Goal: Task Accomplishment & Management: Manage account settings

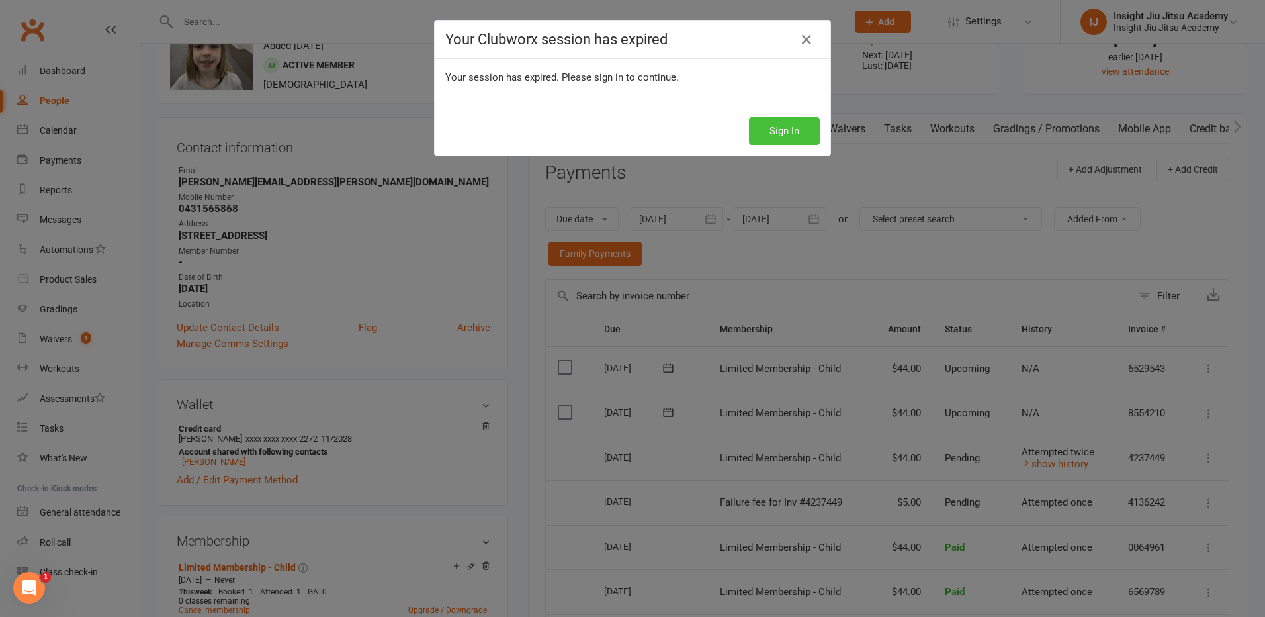
click at [779, 134] on button "Sign In" at bounding box center [784, 131] width 71 height 28
click at [780, 136] on button "Sign In" at bounding box center [784, 131] width 71 height 28
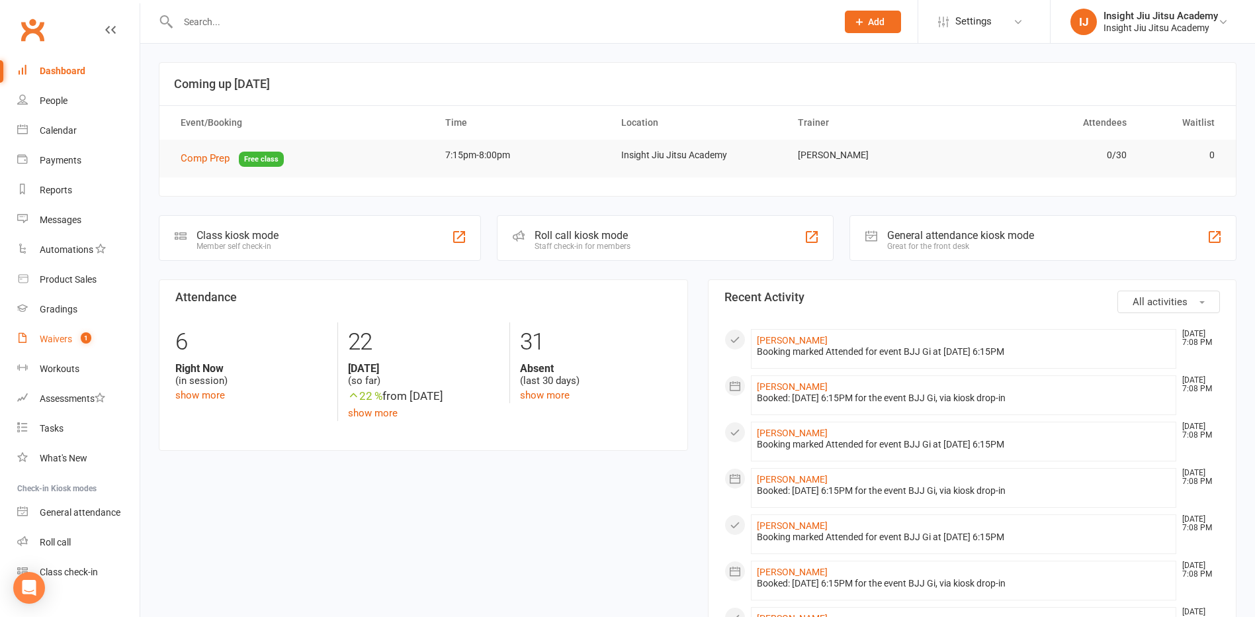
click at [66, 338] on div "Waivers" at bounding box center [56, 339] width 32 height 11
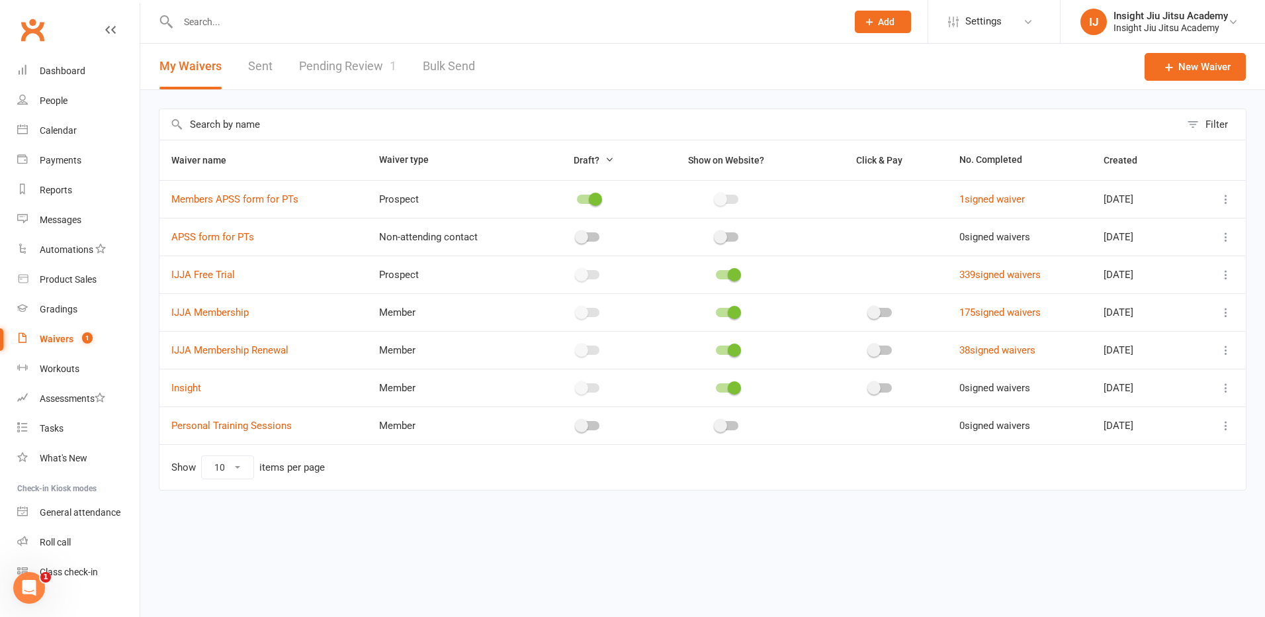
click at [366, 68] on link "Pending Review 1" at bounding box center [347, 67] width 97 height 46
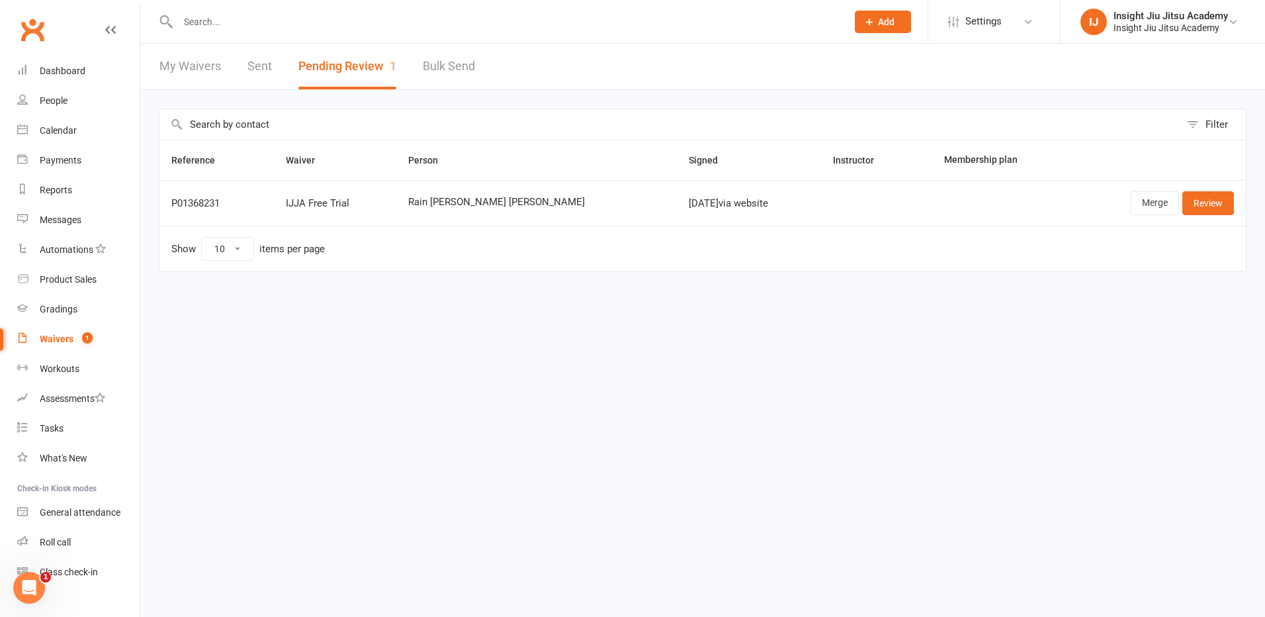
click at [242, 11] on div at bounding box center [498, 21] width 679 height 43
click at [238, 21] on input "text" at bounding box center [506, 22] width 664 height 19
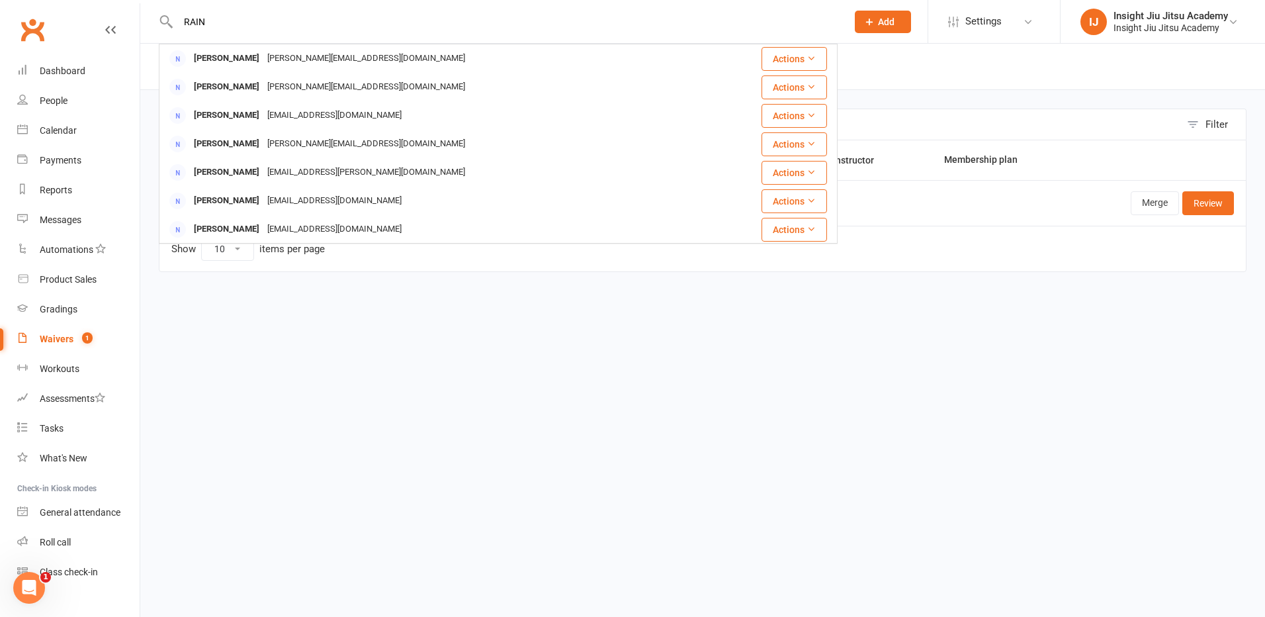
type input "RAIN"
click at [416, 267] on td "Show 10 25 50 100 items per page" at bounding box center [702, 249] width 1087 height 46
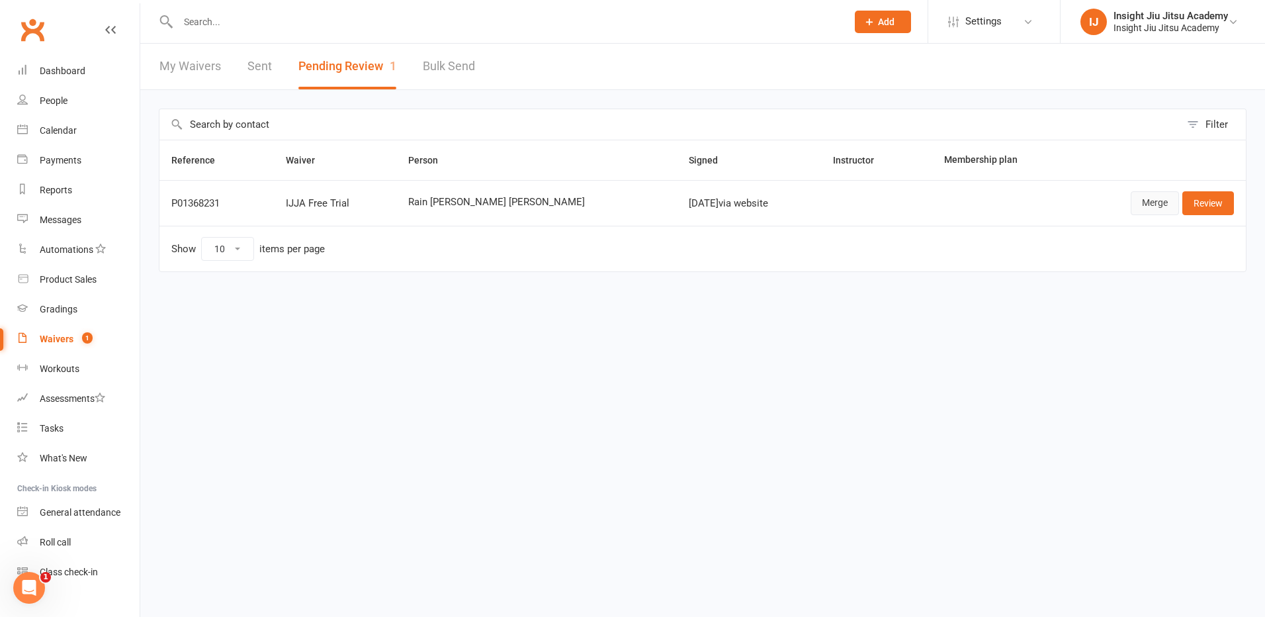
click at [1146, 204] on link "Merge" at bounding box center [1155, 203] width 48 height 24
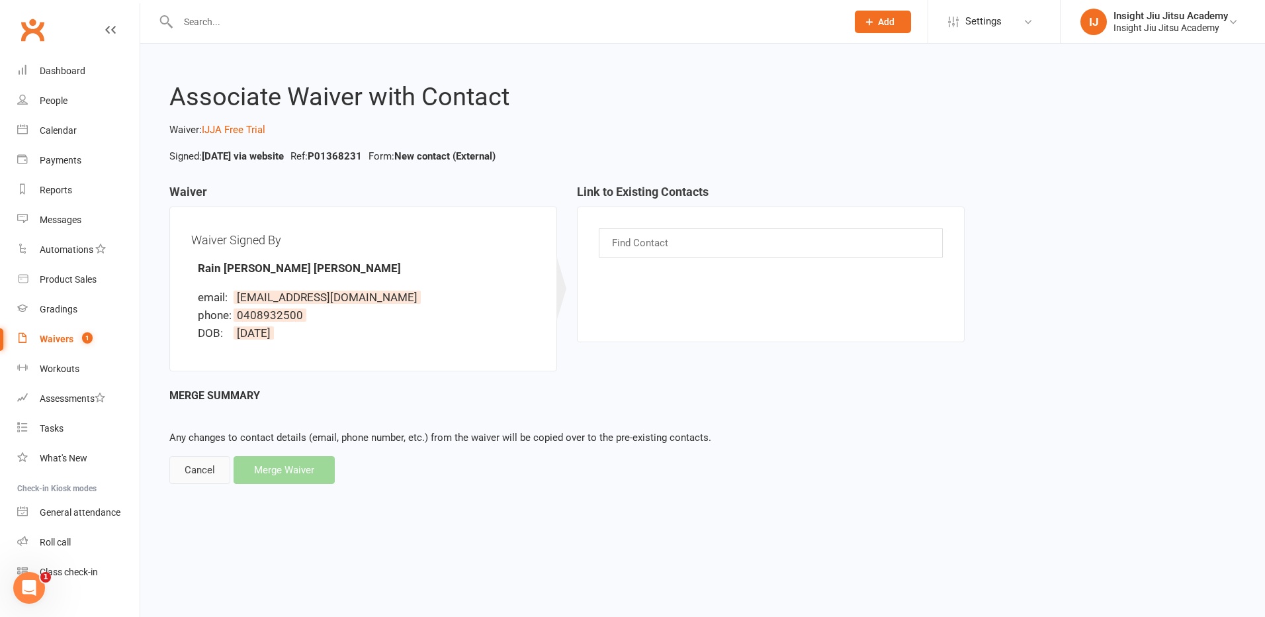
click at [199, 463] on div "Cancel" at bounding box center [199, 470] width 61 height 28
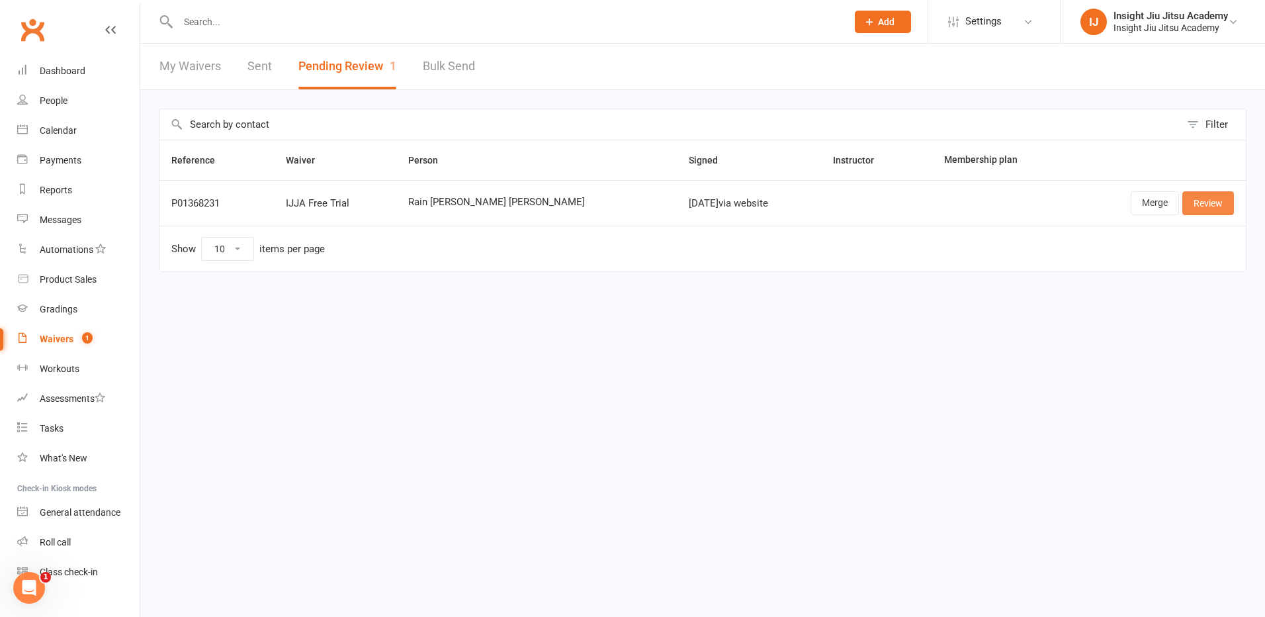
click at [1198, 204] on link "Review" at bounding box center [1209, 203] width 52 height 24
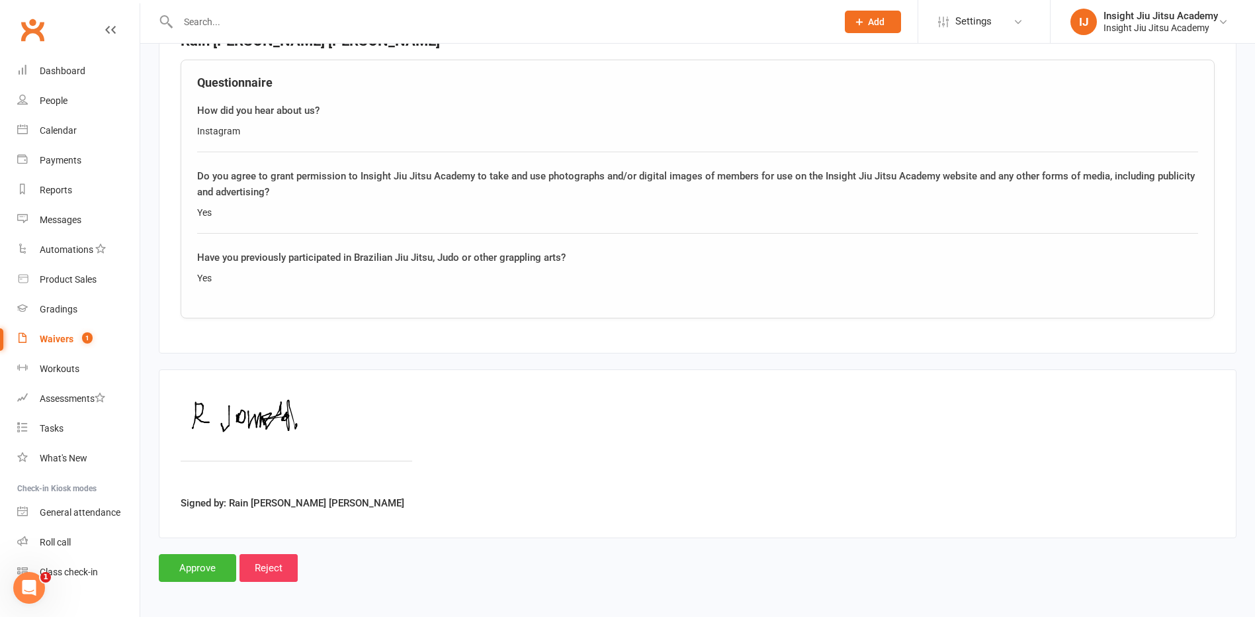
scroll to position [937, 0]
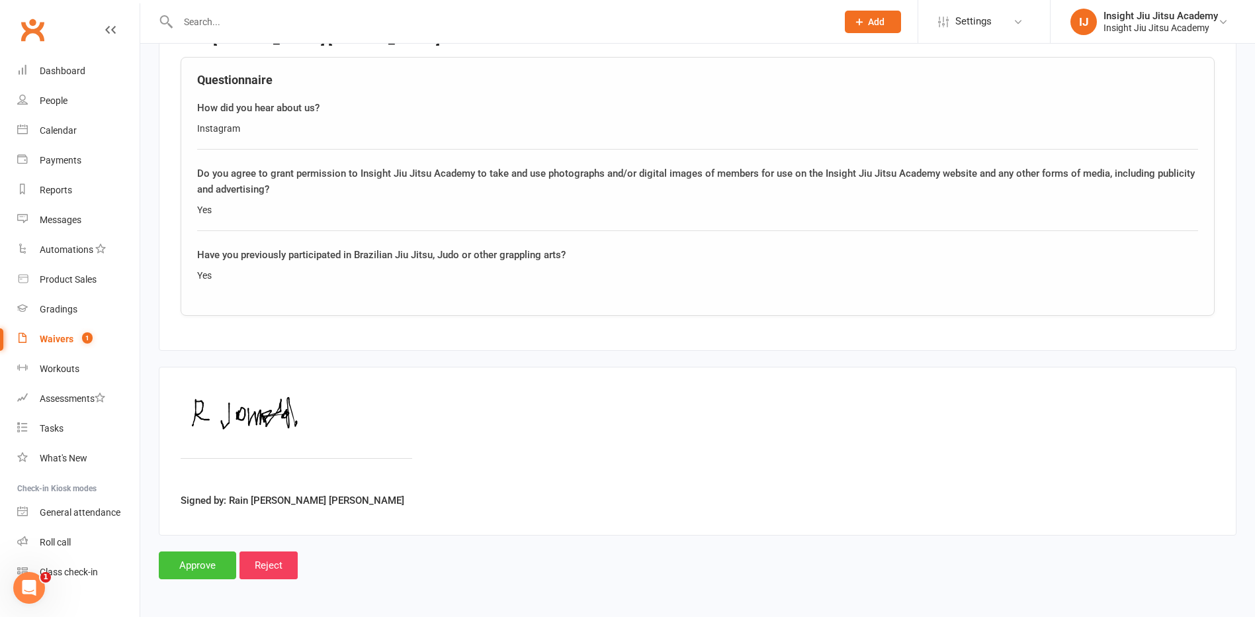
click at [193, 561] on input "Approve" at bounding box center [197, 565] width 77 height 28
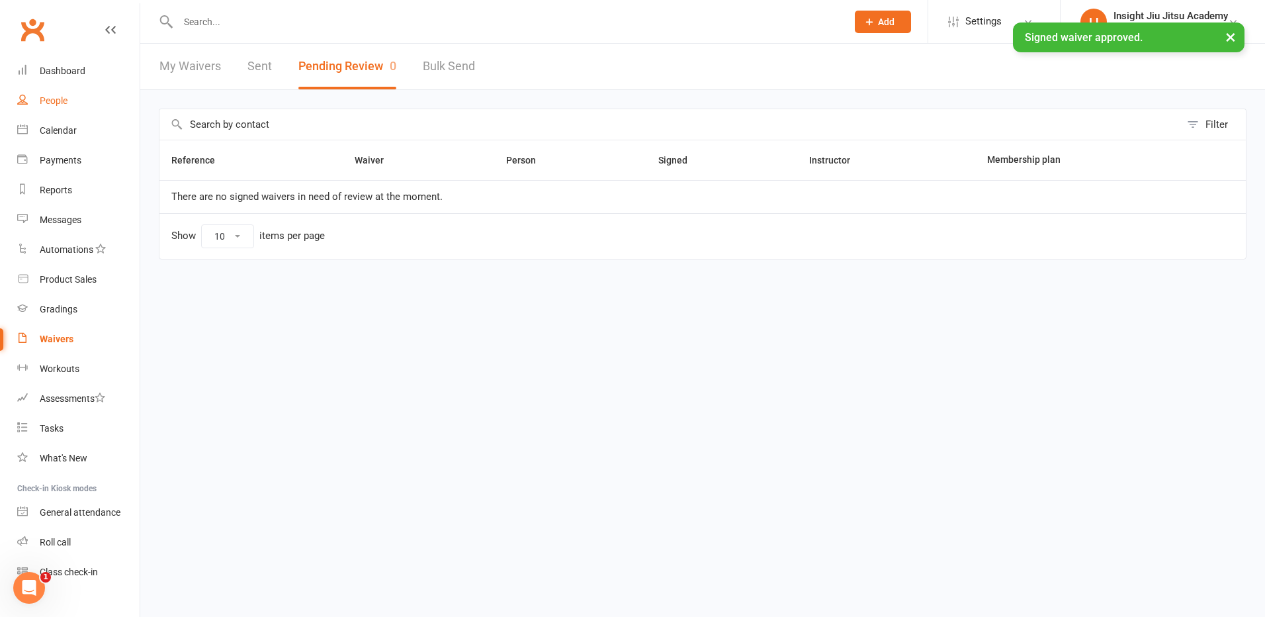
click at [65, 97] on div "People" at bounding box center [54, 100] width 28 height 11
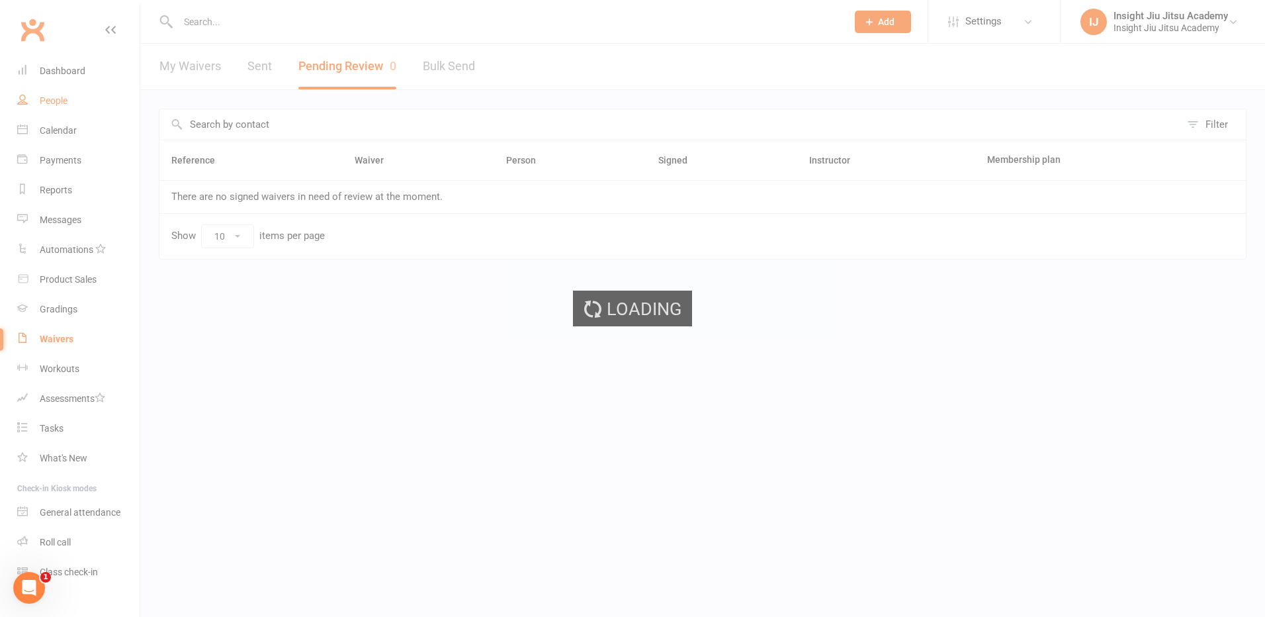
select select "100"
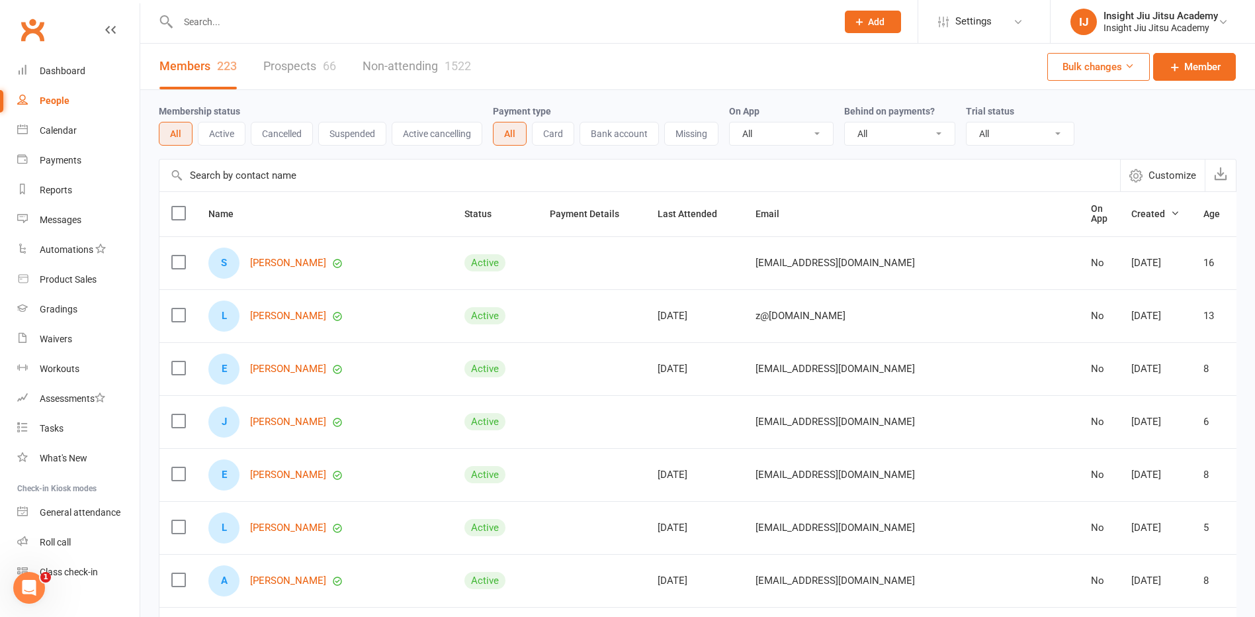
click at [313, 66] on link "Prospects 66" at bounding box center [299, 67] width 73 height 46
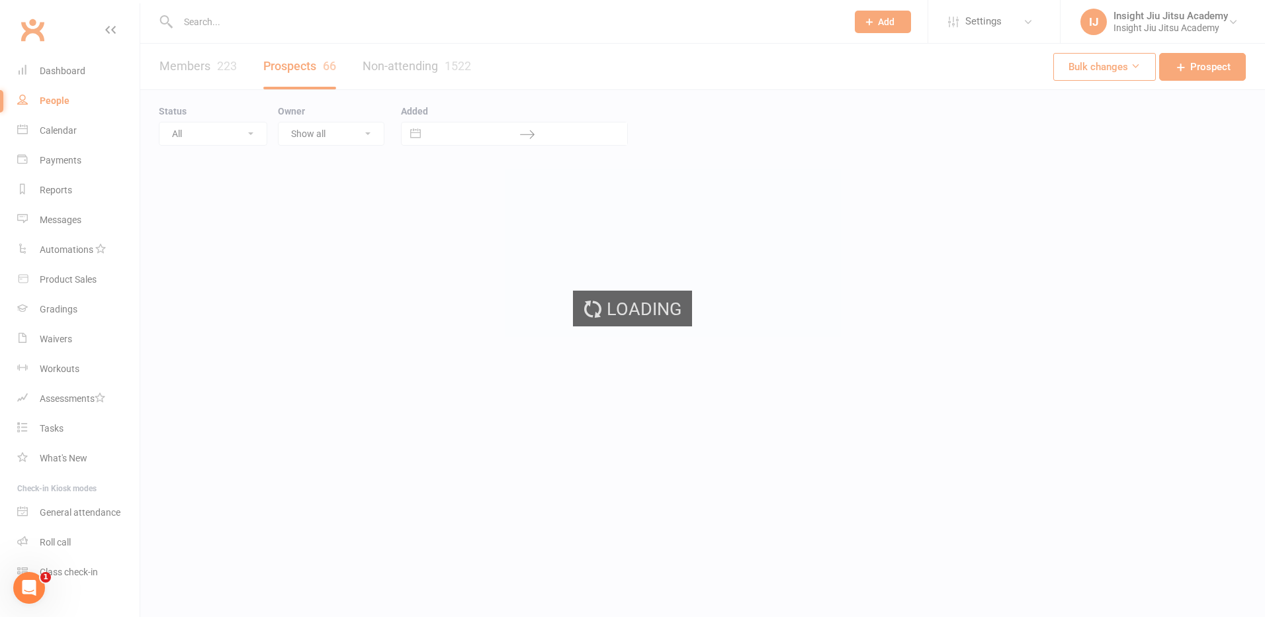
select select "100"
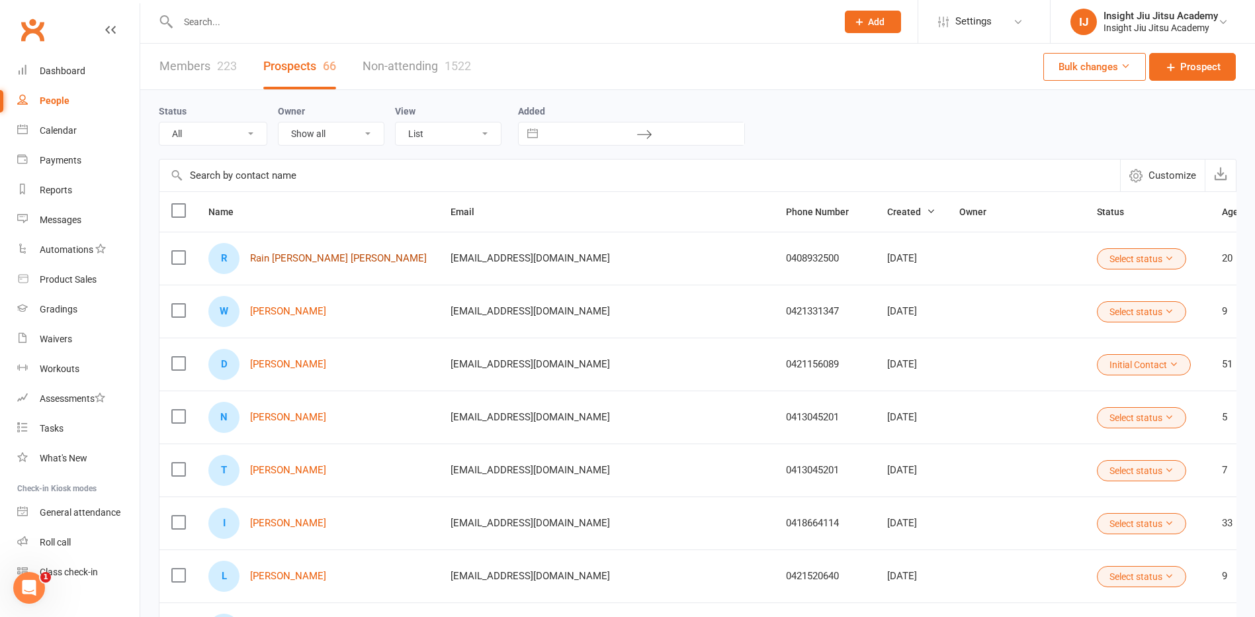
click at [334, 257] on link "Rain Hornung Johnston" at bounding box center [338, 258] width 177 height 11
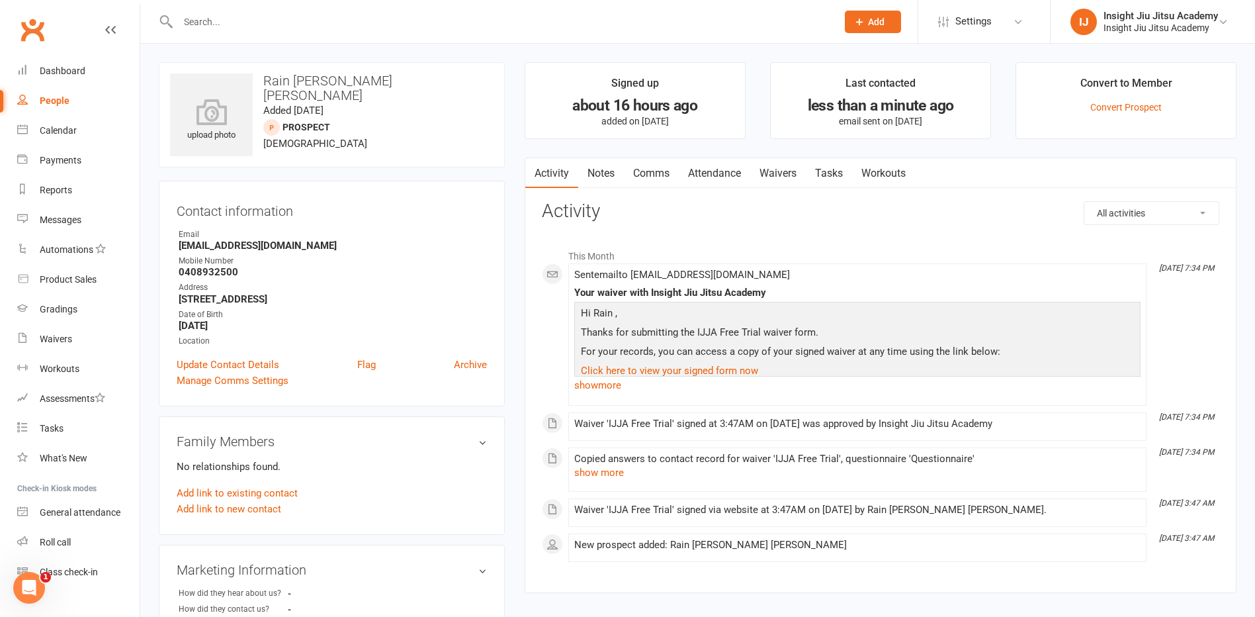
drag, startPoint x: 835, startPoint y: 139, endPoint x: 65, endPoint y: 101, distance: 771.3
click at [65, 101] on div "People" at bounding box center [55, 100] width 30 height 11
select select "100"
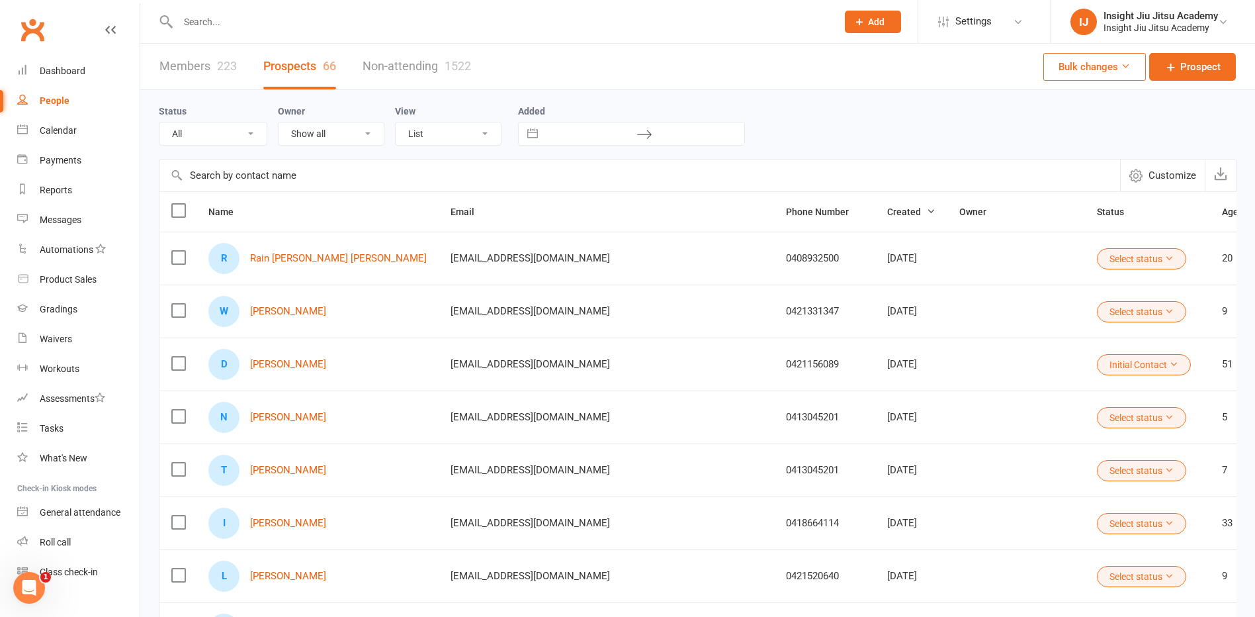
click at [249, 28] on input "text" at bounding box center [501, 22] width 654 height 19
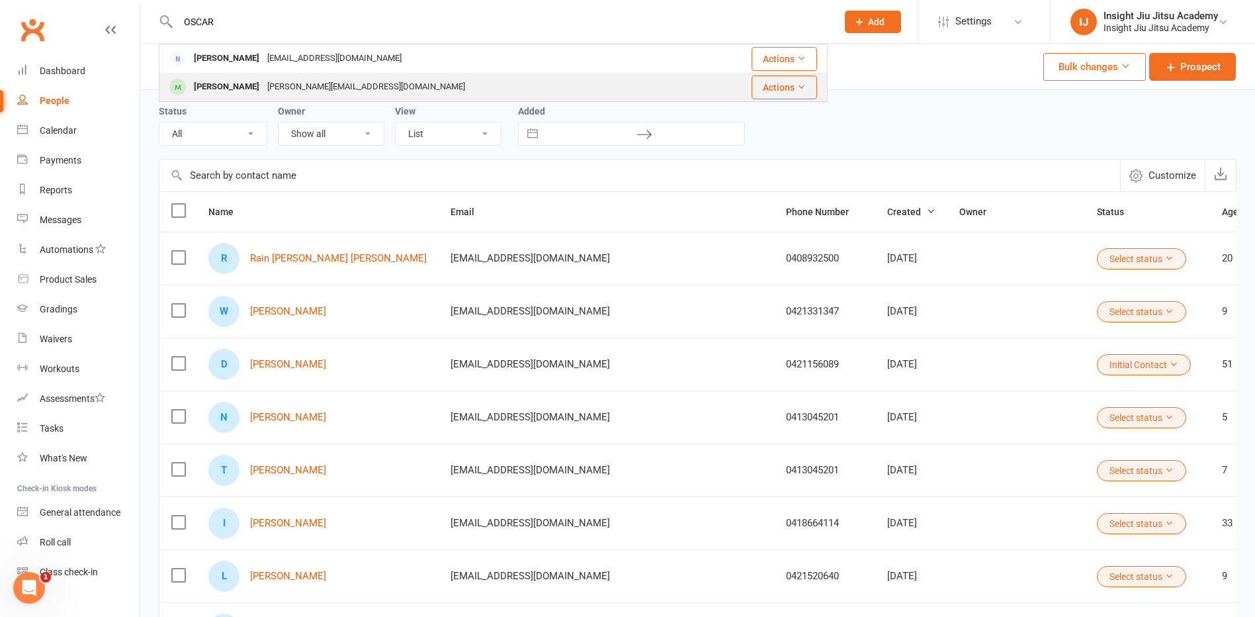
type input "OSCAR"
click at [249, 79] on div "Oscar Chapman" at bounding box center [226, 86] width 73 height 19
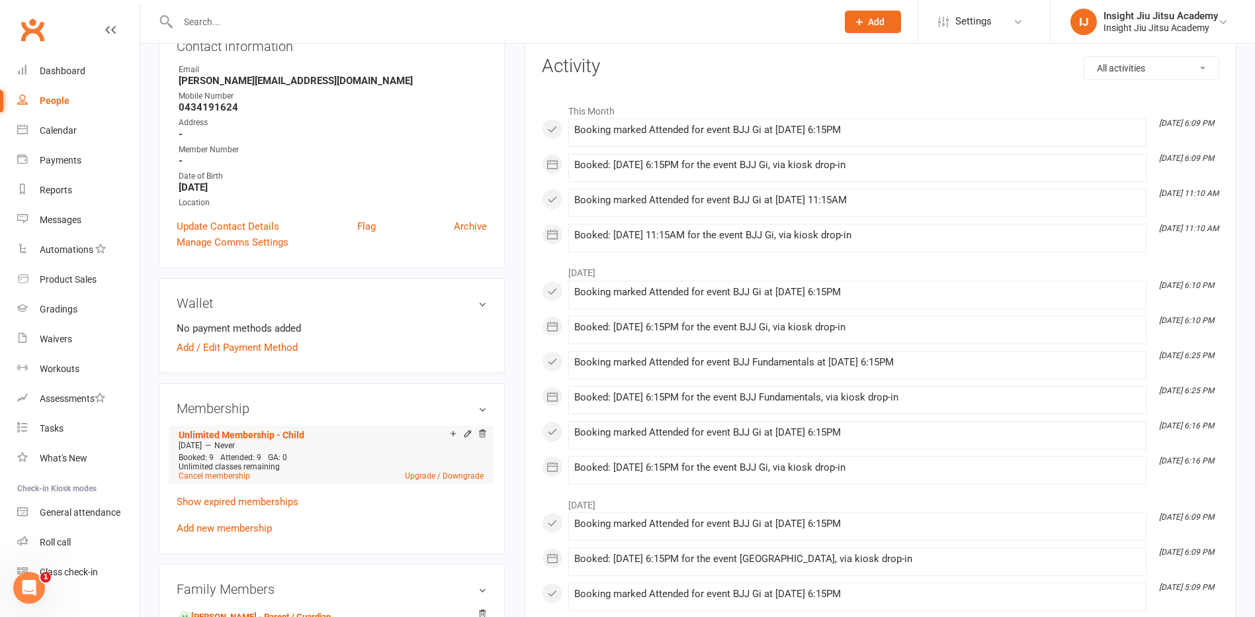
scroll to position [199, 0]
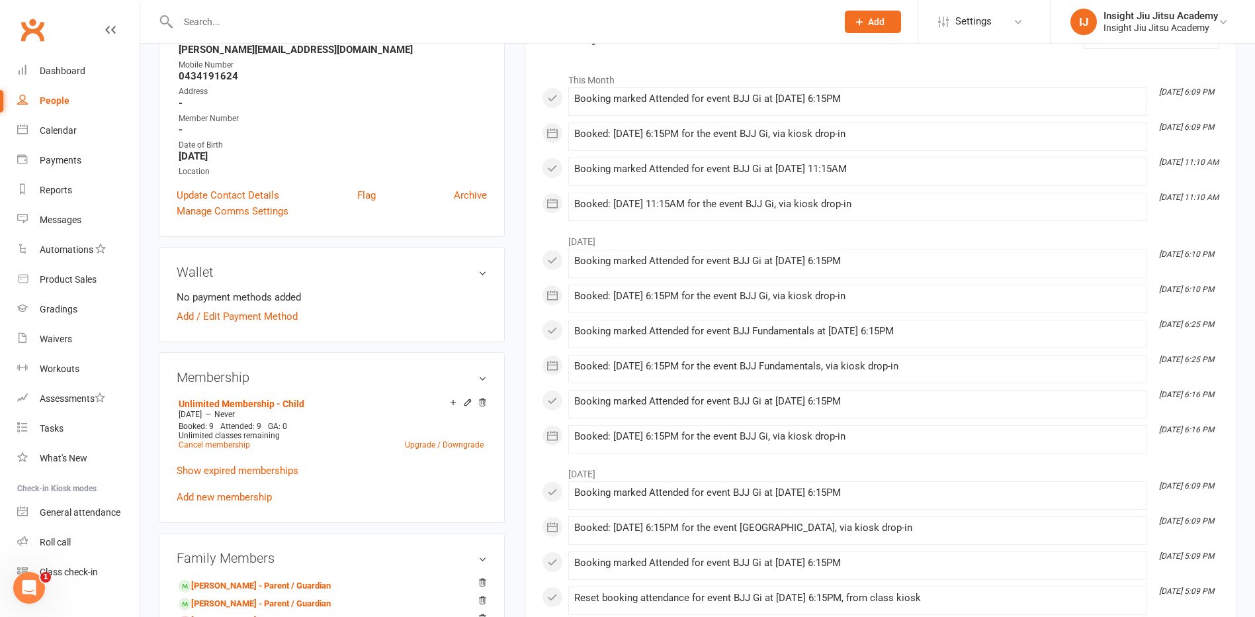
drag, startPoint x: 314, startPoint y: 467, endPoint x: 250, endPoint y: 375, distance: 112.2
click at [250, 375] on h3 "Membership" at bounding box center [332, 377] width 310 height 15
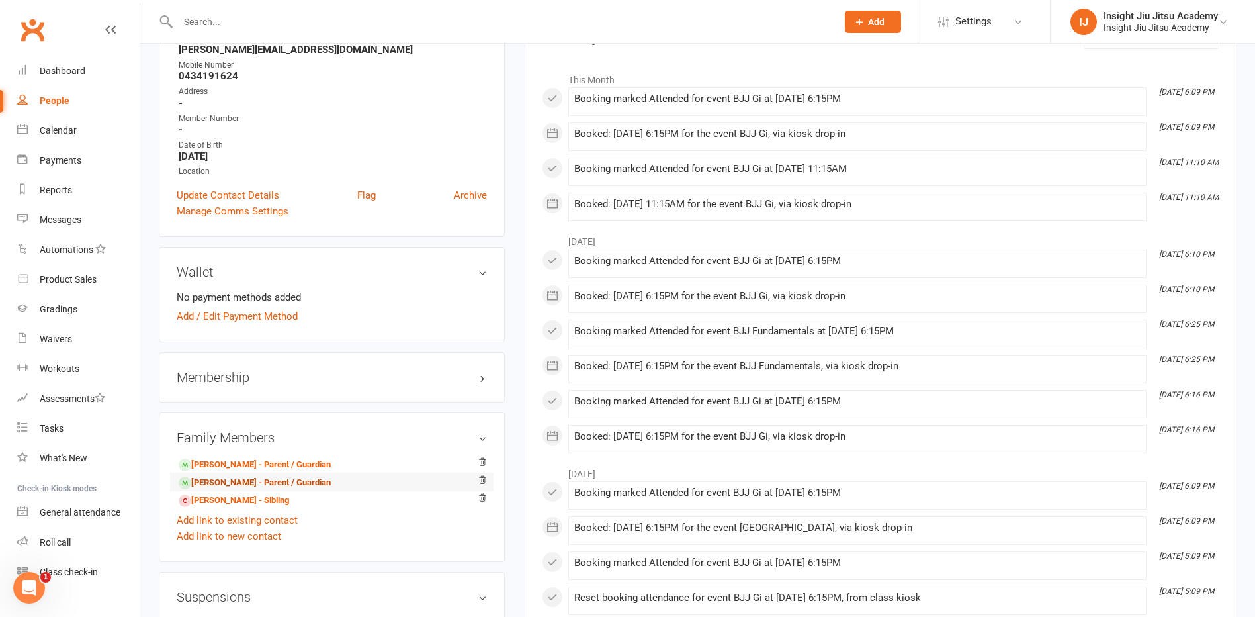
click at [253, 478] on link "Johanna Castro - Parent / Guardian" at bounding box center [255, 483] width 152 height 14
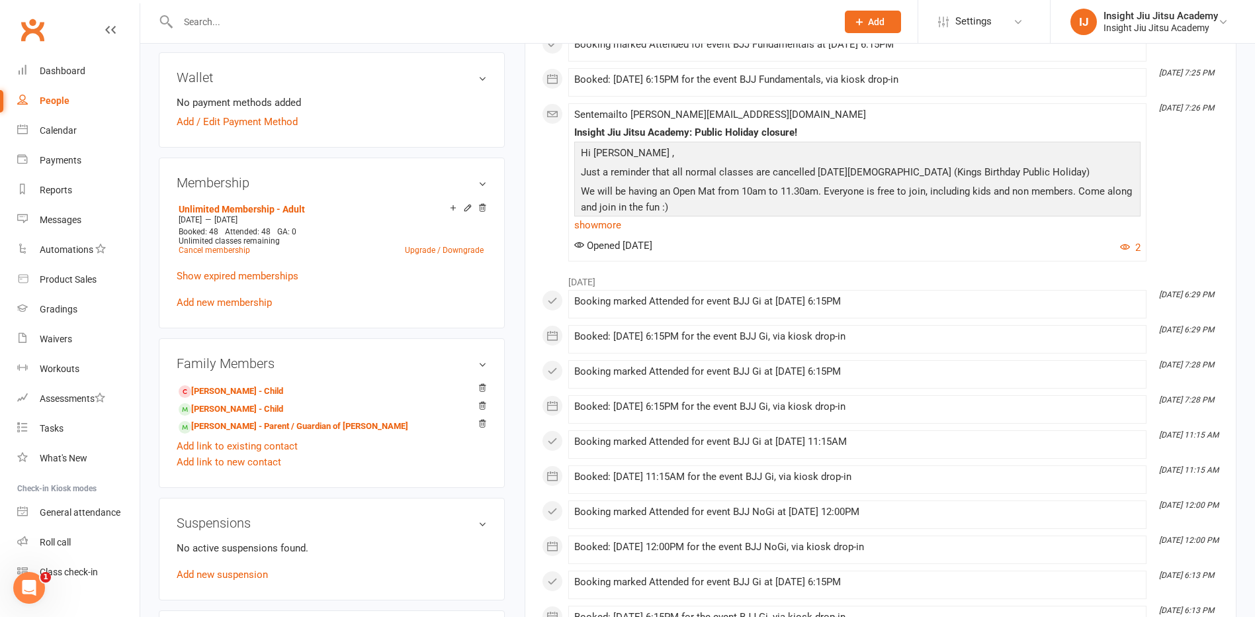
scroll to position [397, 0]
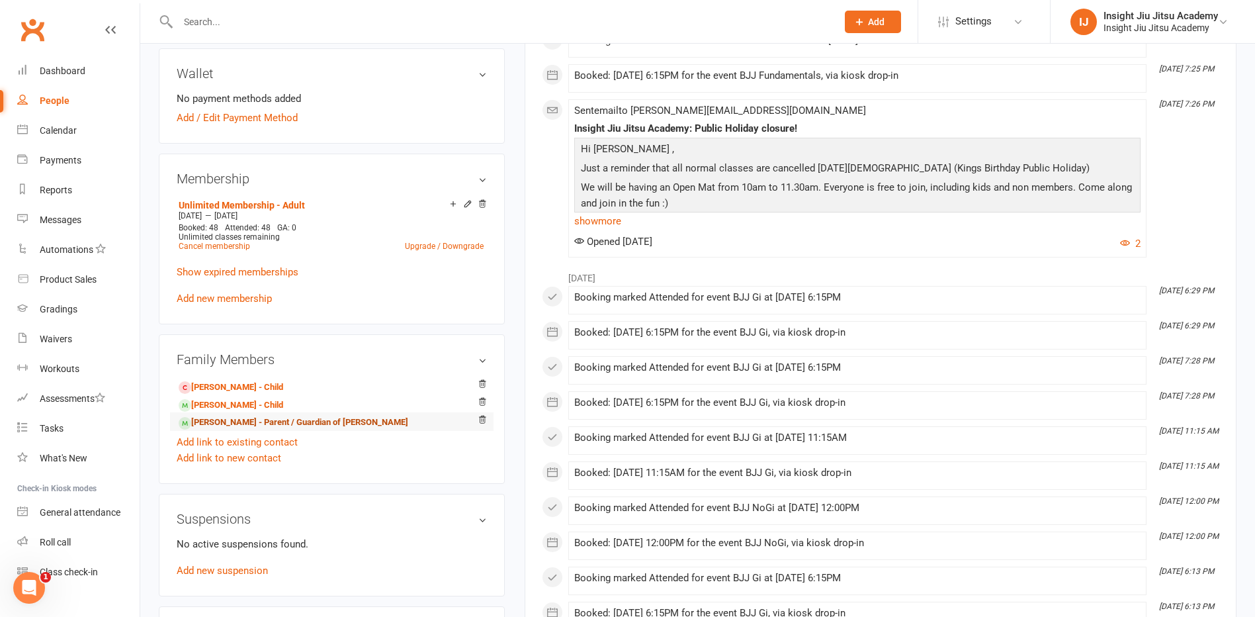
click at [264, 418] on link "Matthew Chapman - Parent / Guardian of Oscar Chapman" at bounding box center [294, 423] width 230 height 14
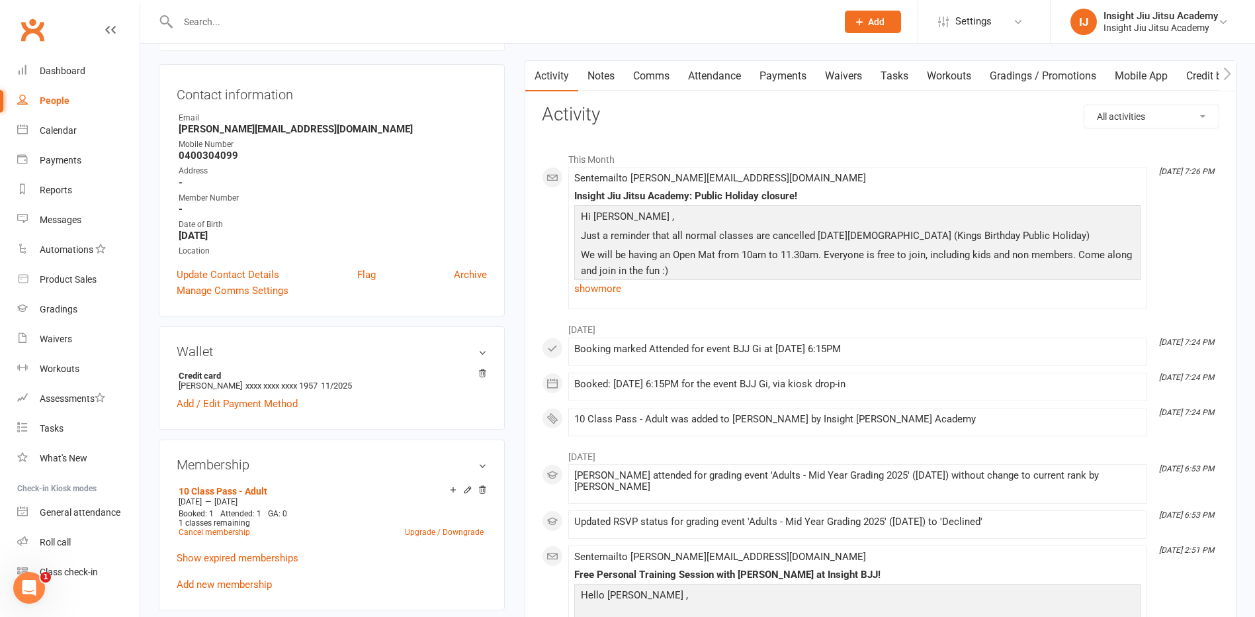
scroll to position [132, 0]
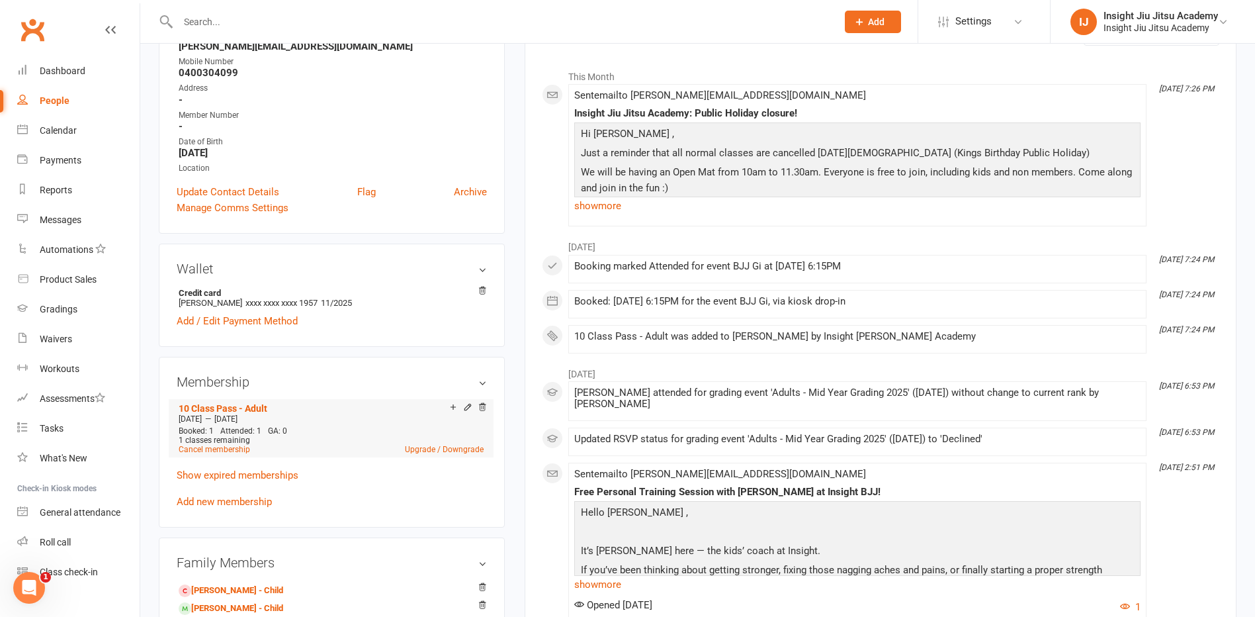
scroll to position [397, 0]
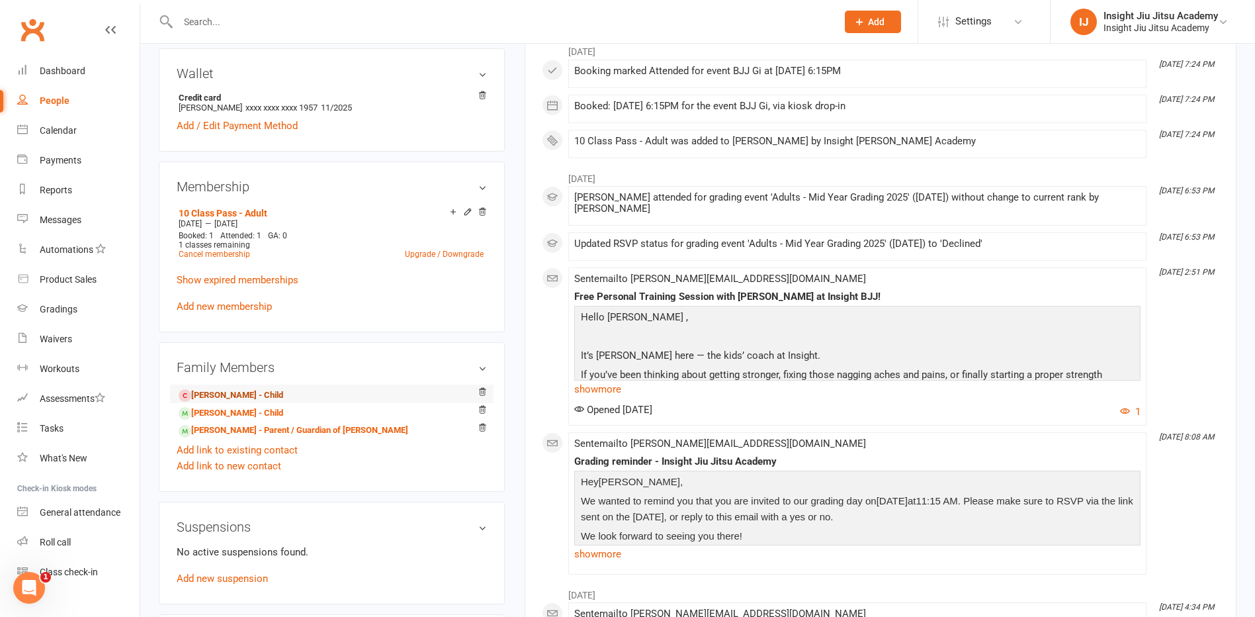
click at [245, 395] on link "Harvey Chapman - Child" at bounding box center [231, 395] width 105 height 14
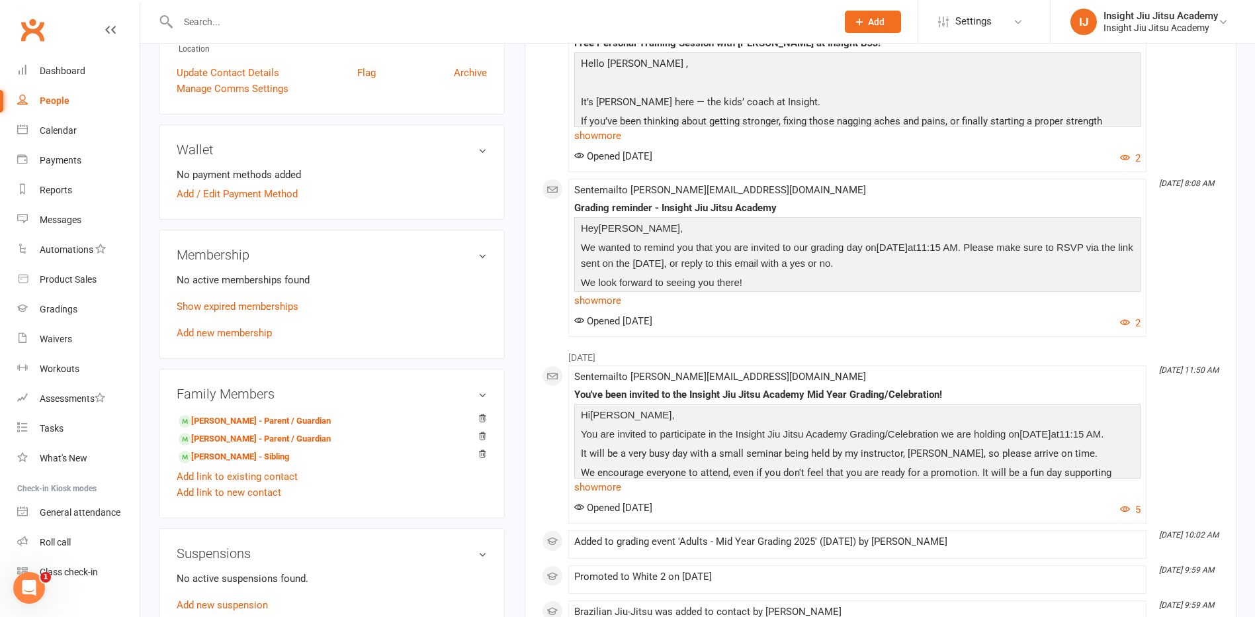
scroll to position [199, 0]
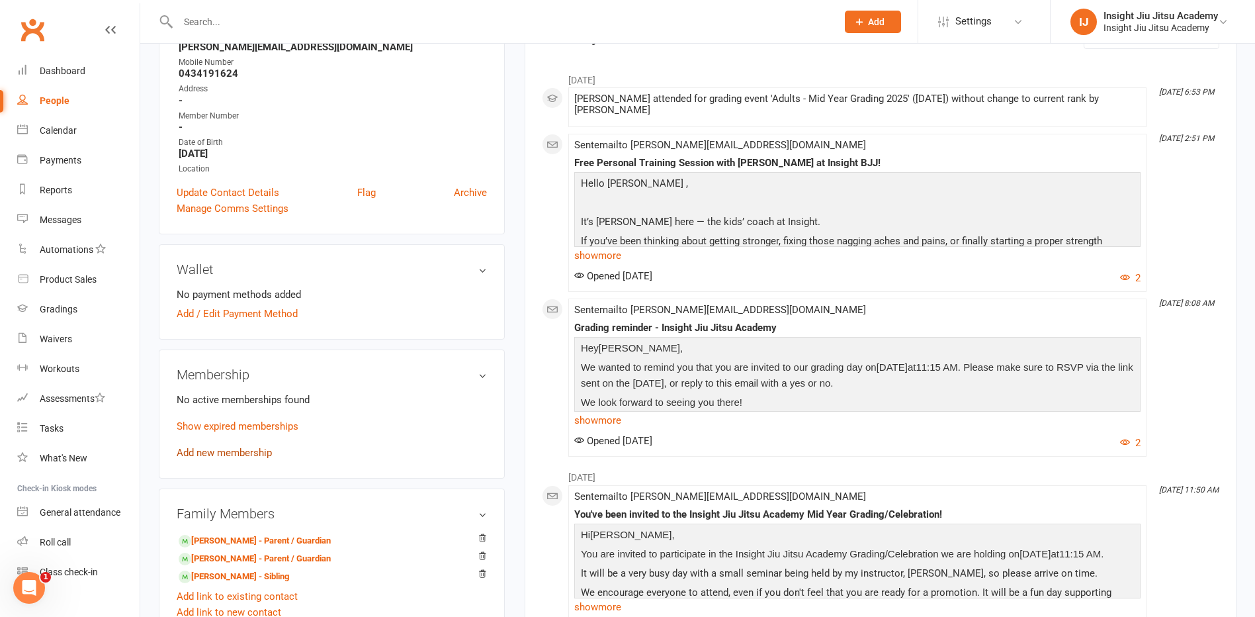
click at [230, 457] on link "Add new membership" at bounding box center [224, 453] width 95 height 12
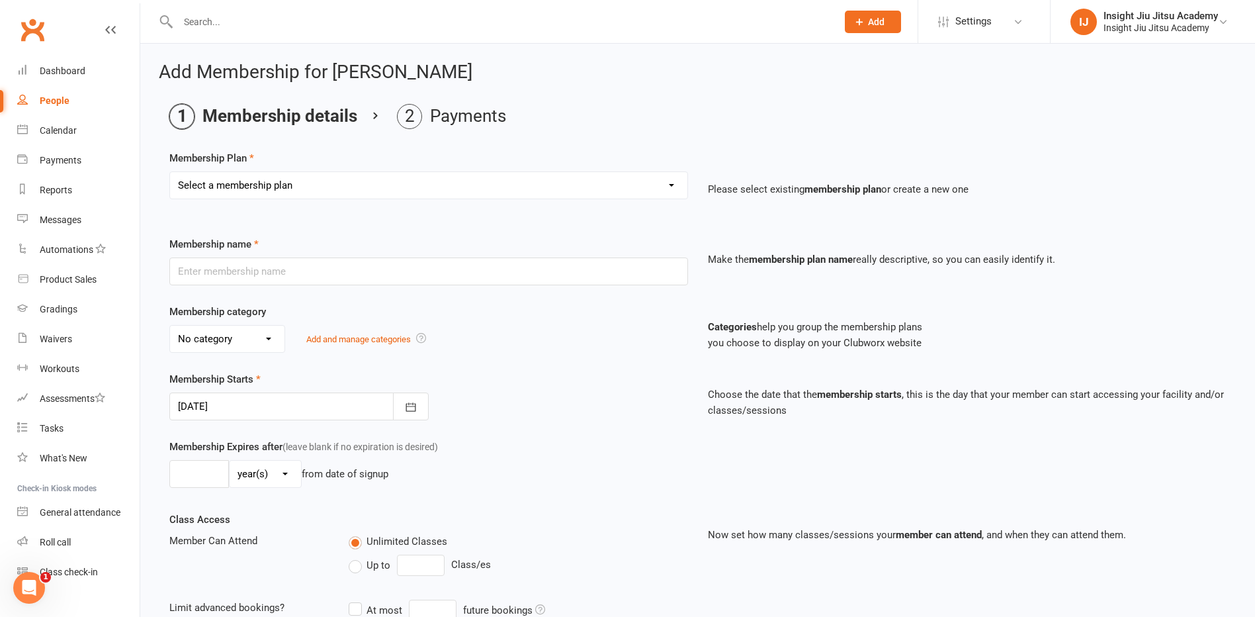
click at [291, 186] on select "Select a membership plan Create new Membership Plan 1 Month Free Trial Unlimite…" at bounding box center [429, 185] width 518 height 26
select select "3"
click at [170, 172] on select "Select a membership plan Create new Membership Plan 1 Month Free Trial Unlimite…" at bounding box center [429, 185] width 518 height 26
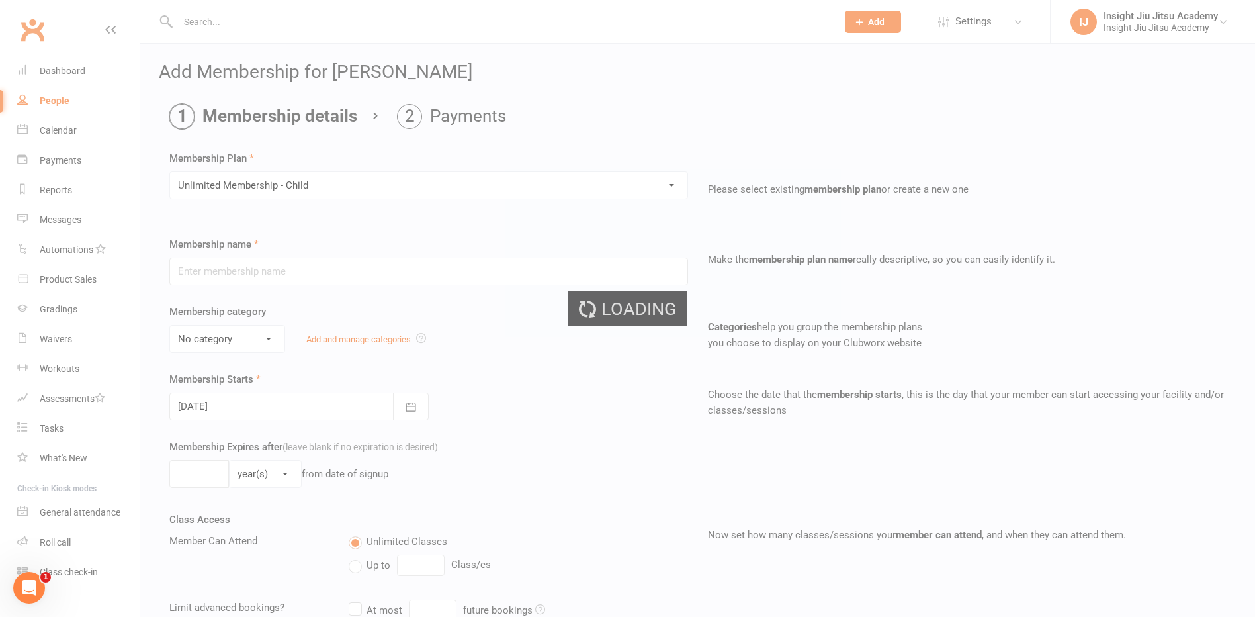
type input "Unlimited Membership - Child"
select select "1"
type input "0"
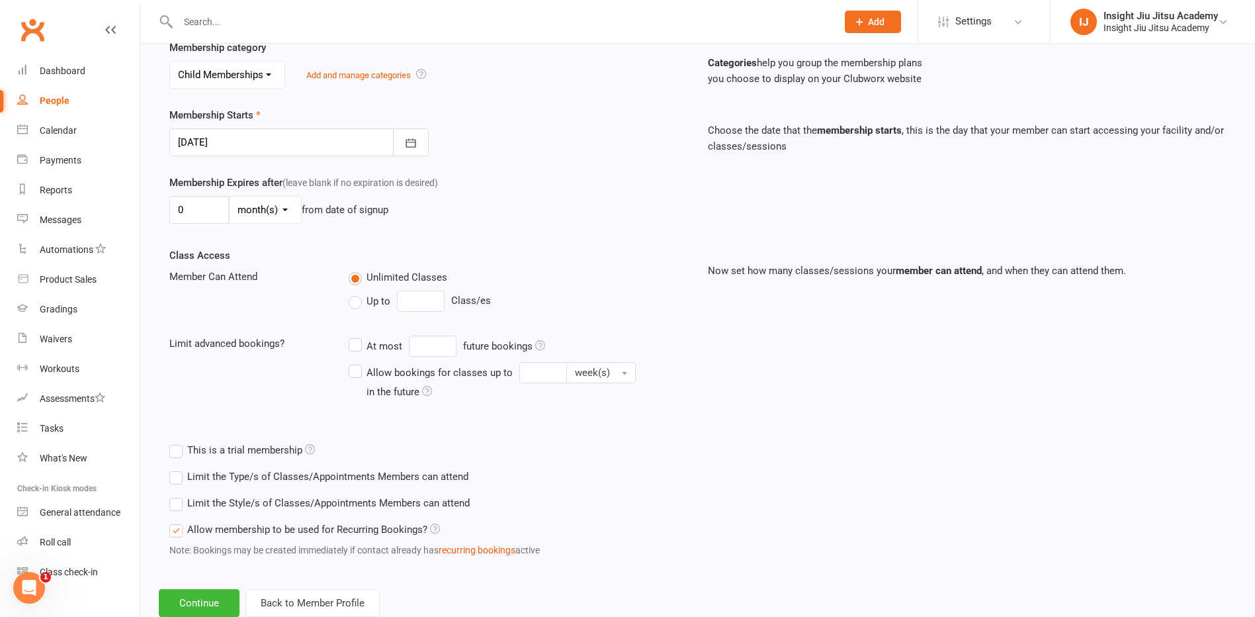
scroll to position [265, 0]
click at [283, 214] on select "day(s) week(s) month(s) year(s)" at bounding box center [265, 209] width 71 height 26
select select "3"
click at [230, 196] on select "day(s) week(s) month(s) year(s)" at bounding box center [265, 209] width 71 height 26
click at [194, 201] on input "0" at bounding box center [199, 209] width 60 height 28
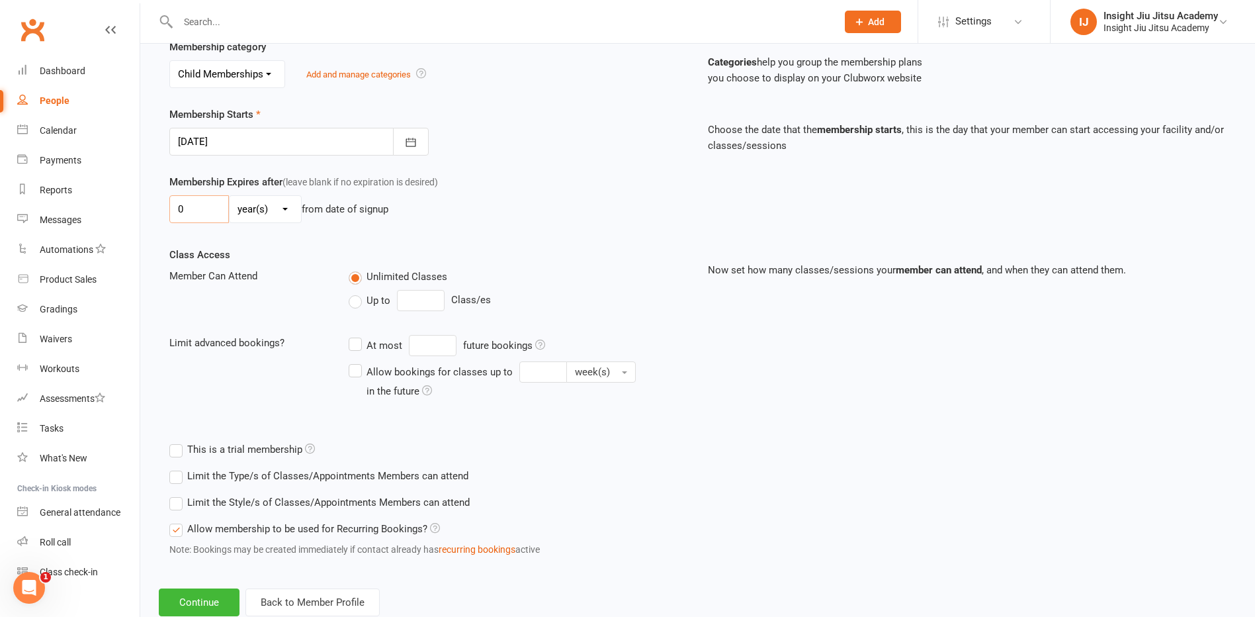
drag, startPoint x: 193, startPoint y: 211, endPoint x: 144, endPoint y: 216, distance: 48.5
click at [144, 216] on div "Add Membership for Harvey Chapman Membership details Payments Membership Plan S…" at bounding box center [697, 207] width 1115 height 856
type input "1"
click at [217, 592] on button "Continue" at bounding box center [199, 602] width 81 height 28
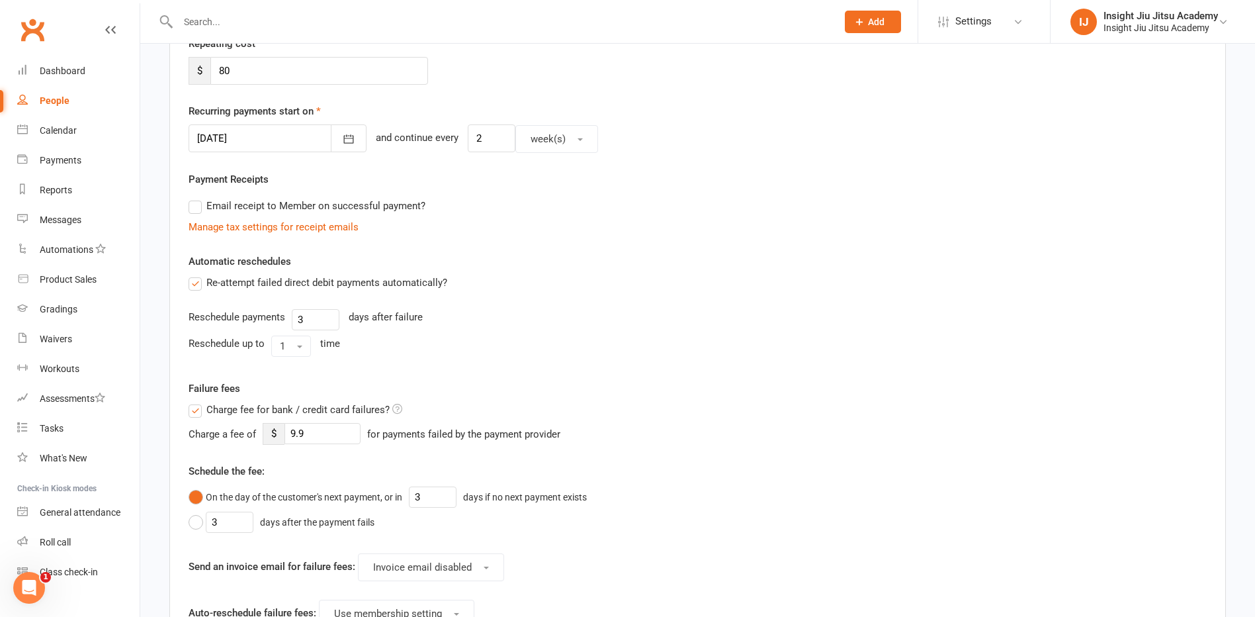
scroll to position [0, 0]
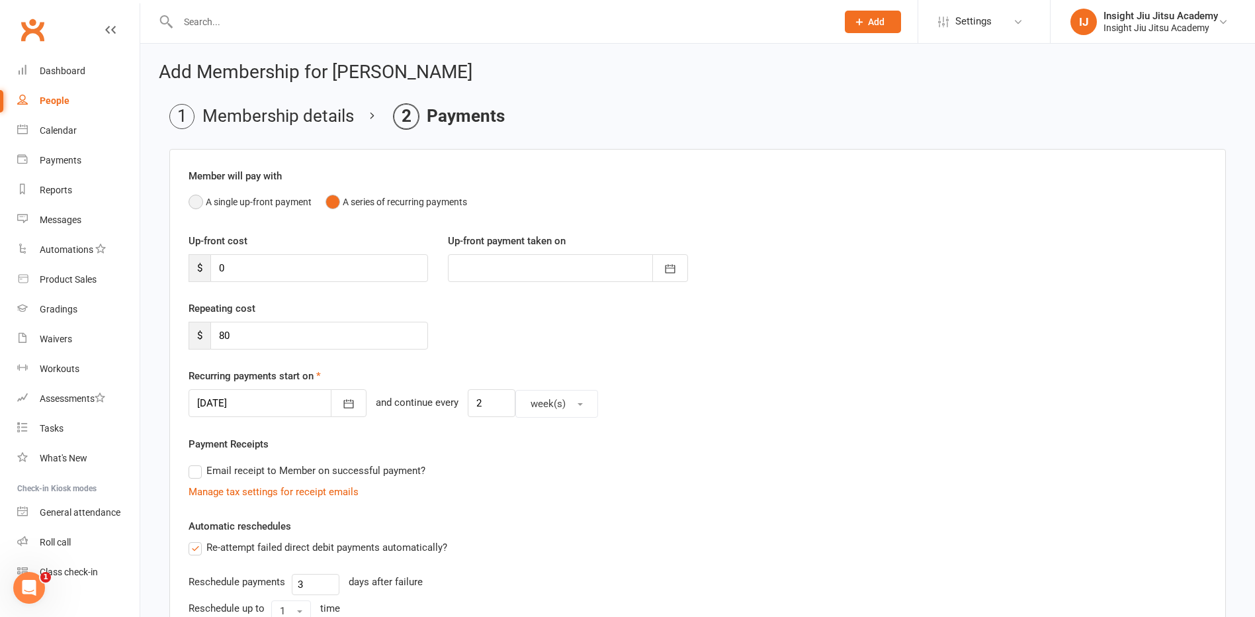
click at [196, 199] on button "A single up-front payment" at bounding box center [250, 201] width 123 height 25
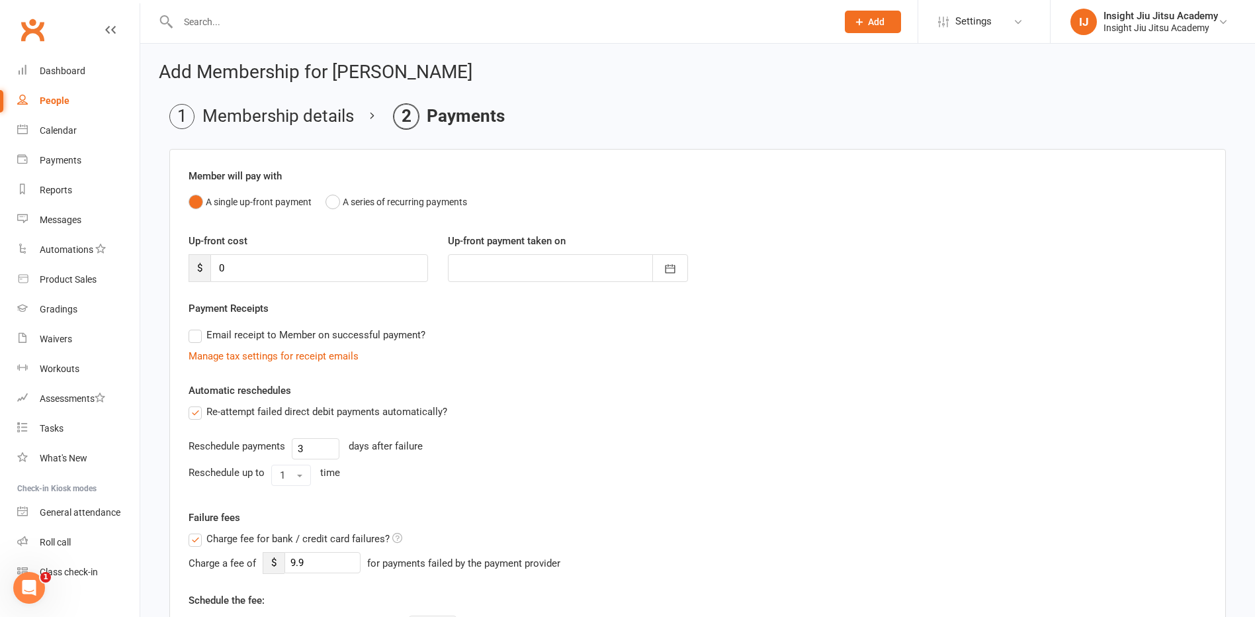
click at [194, 410] on label "Re-attempt failed direct debit payments automatically?" at bounding box center [318, 412] width 259 height 16
click at [194, 404] on input "Re-attempt failed direct debit payments automatically?" at bounding box center [193, 404] width 9 height 0
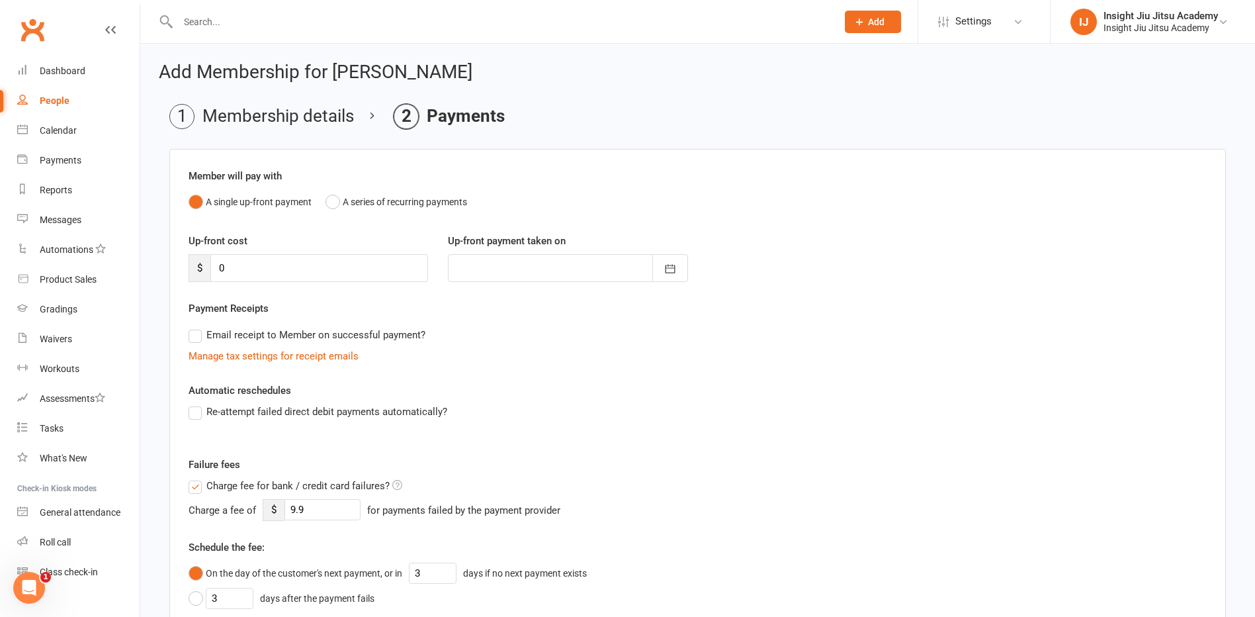
click at [195, 481] on label "Charge fee for bank / credit card failures?" at bounding box center [296, 486] width 214 height 16
click at [195, 478] on input "Charge fee for bank / credit card failures?" at bounding box center [296, 478] width 214 height 0
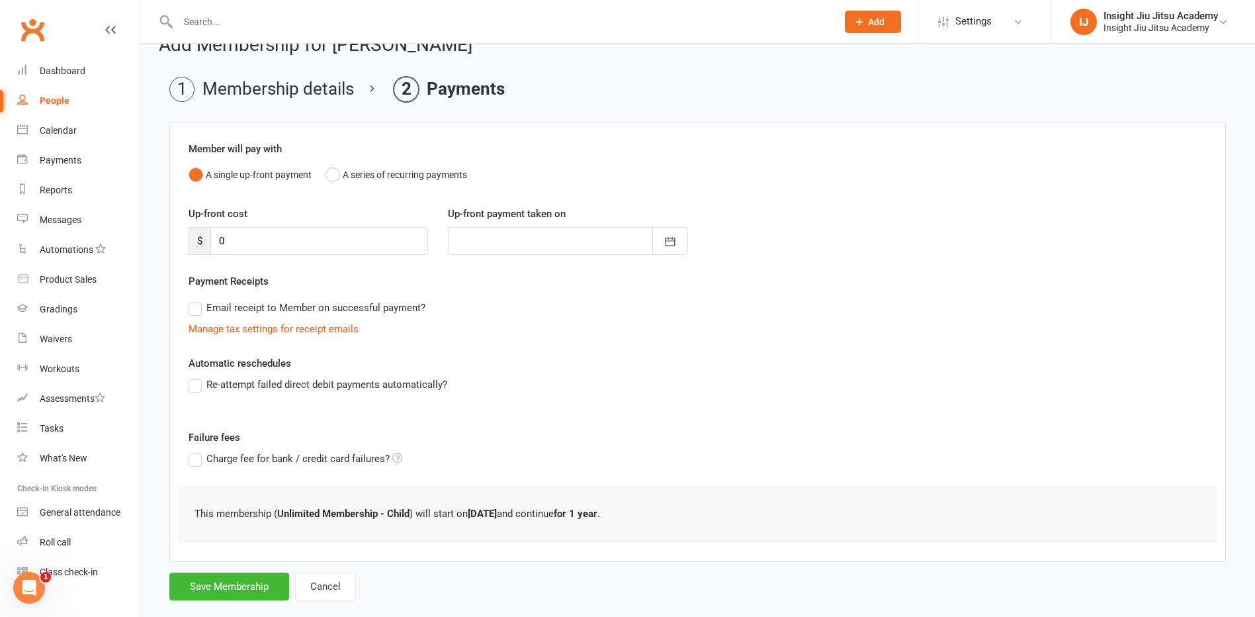
scroll to position [51, 0]
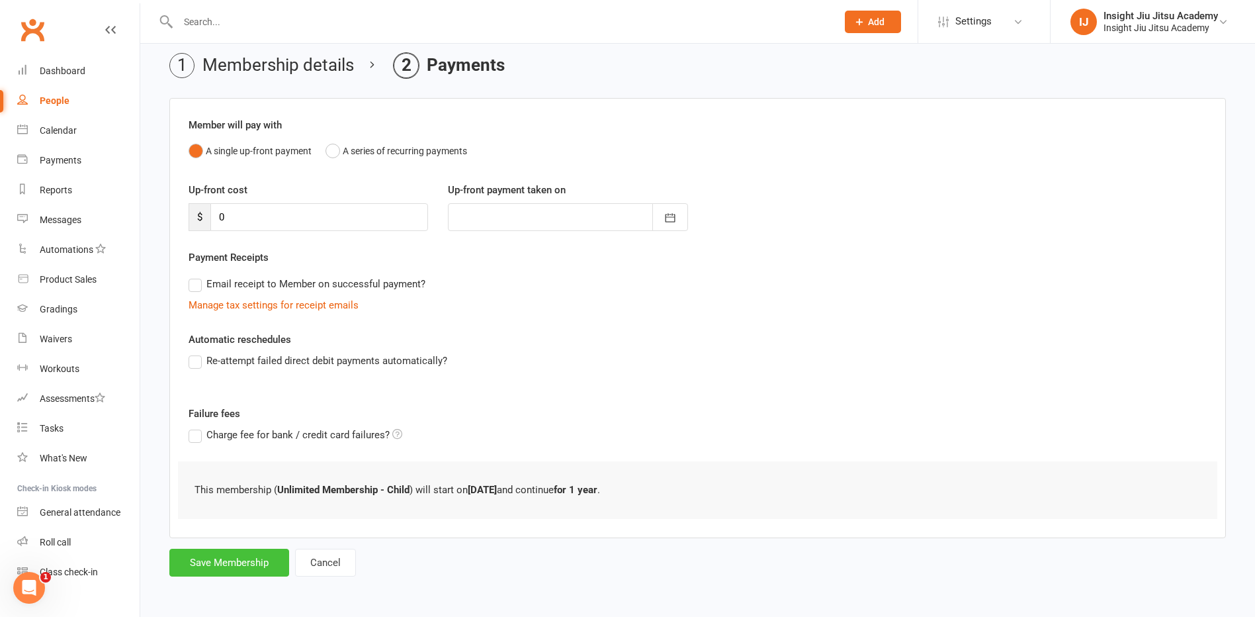
click at [236, 558] on button "Save Membership" at bounding box center [229, 563] width 120 height 28
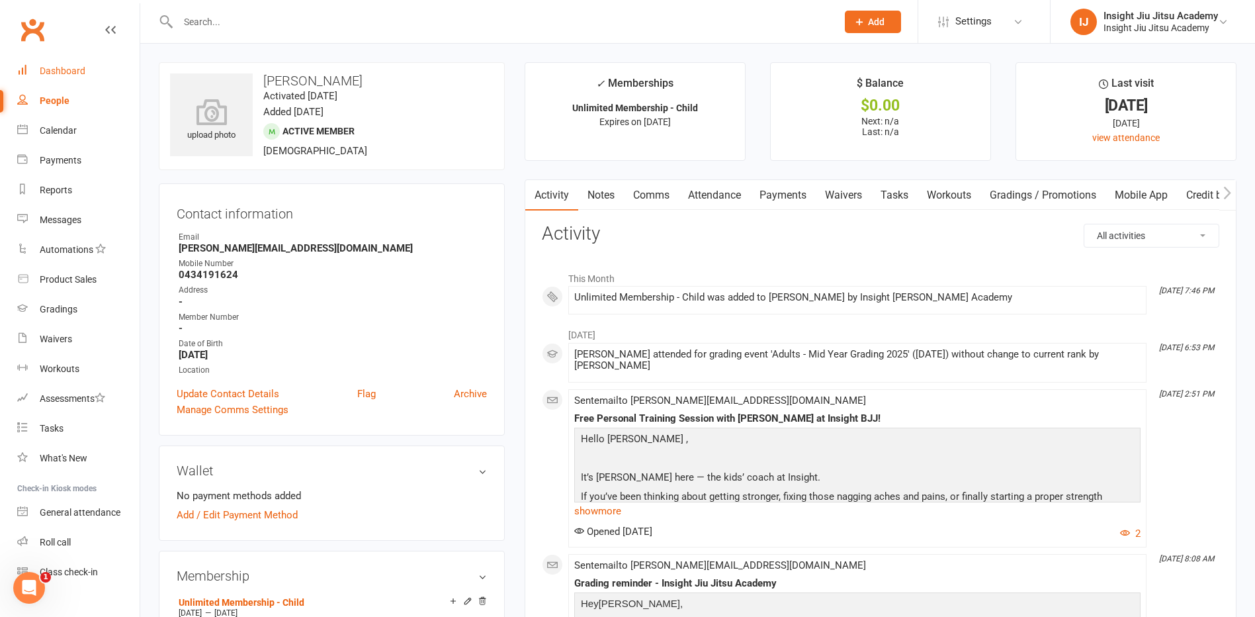
click at [73, 69] on div "Dashboard" at bounding box center [63, 71] width 46 height 11
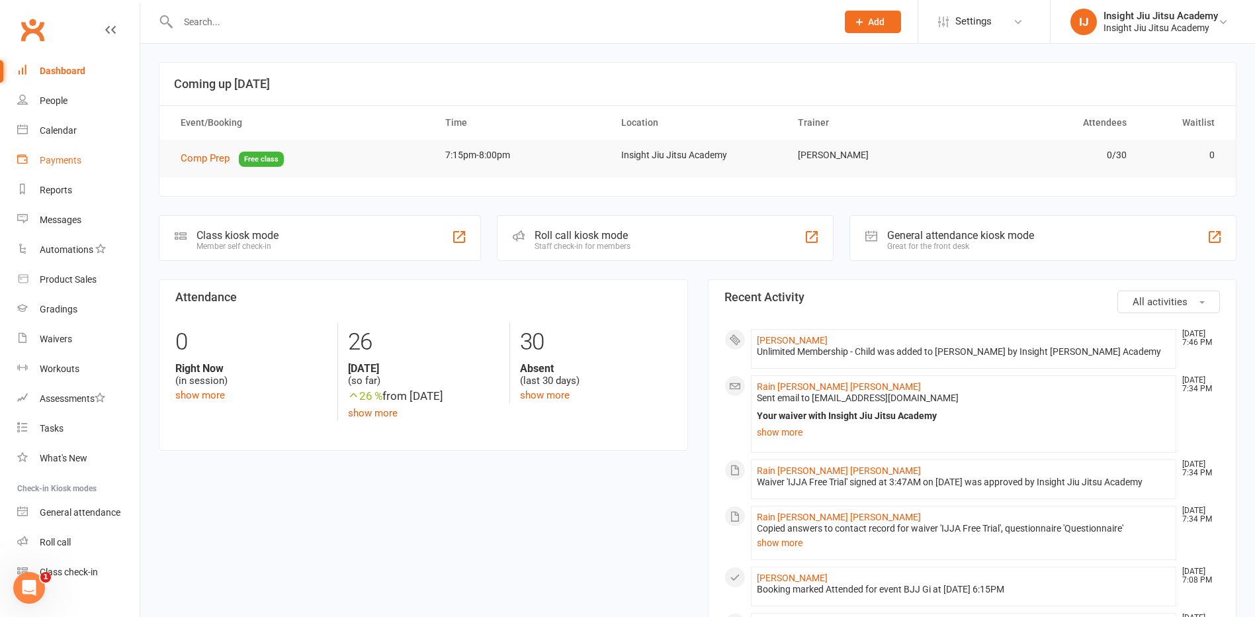
click at [65, 162] on div "Payments" at bounding box center [61, 160] width 42 height 11
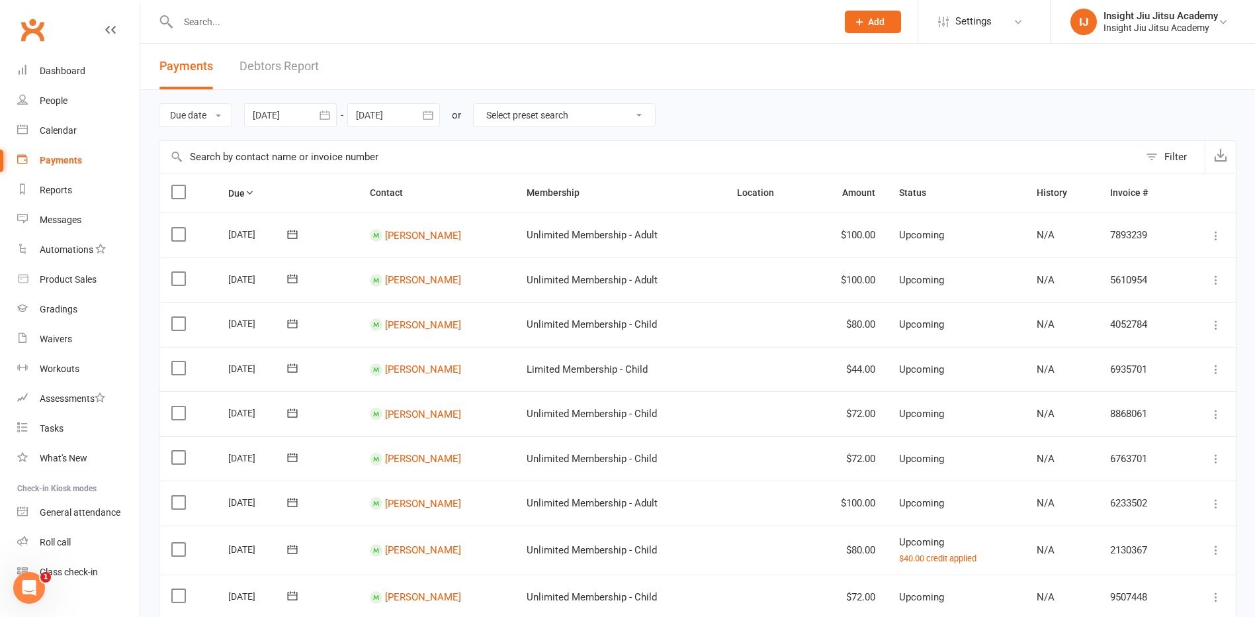
click at [299, 69] on link "Debtors Report" at bounding box center [279, 67] width 79 height 46
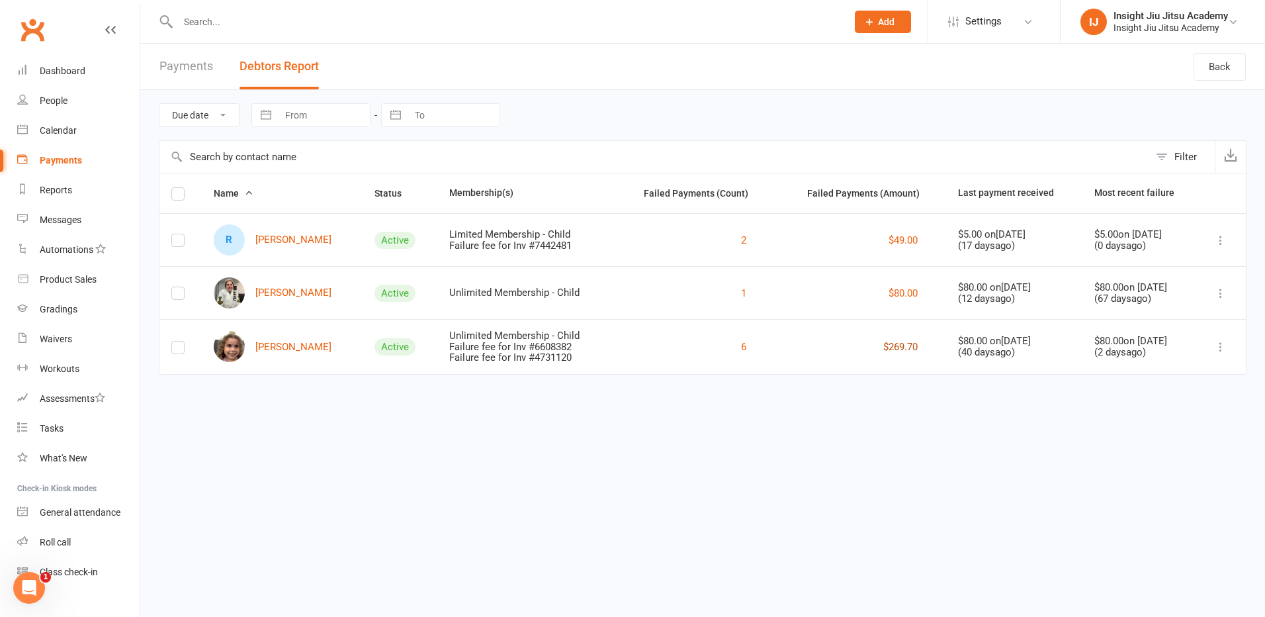
drag, startPoint x: 895, startPoint y: 347, endPoint x: 880, endPoint y: 345, distance: 15.4
drag, startPoint x: 880, startPoint y: 345, endPoint x: 783, endPoint y: 345, distance: 97.3
click at [787, 345] on div "$269.70" at bounding box center [861, 347] width 148 height 16
click at [197, 69] on link "Payments" at bounding box center [186, 67] width 54 height 46
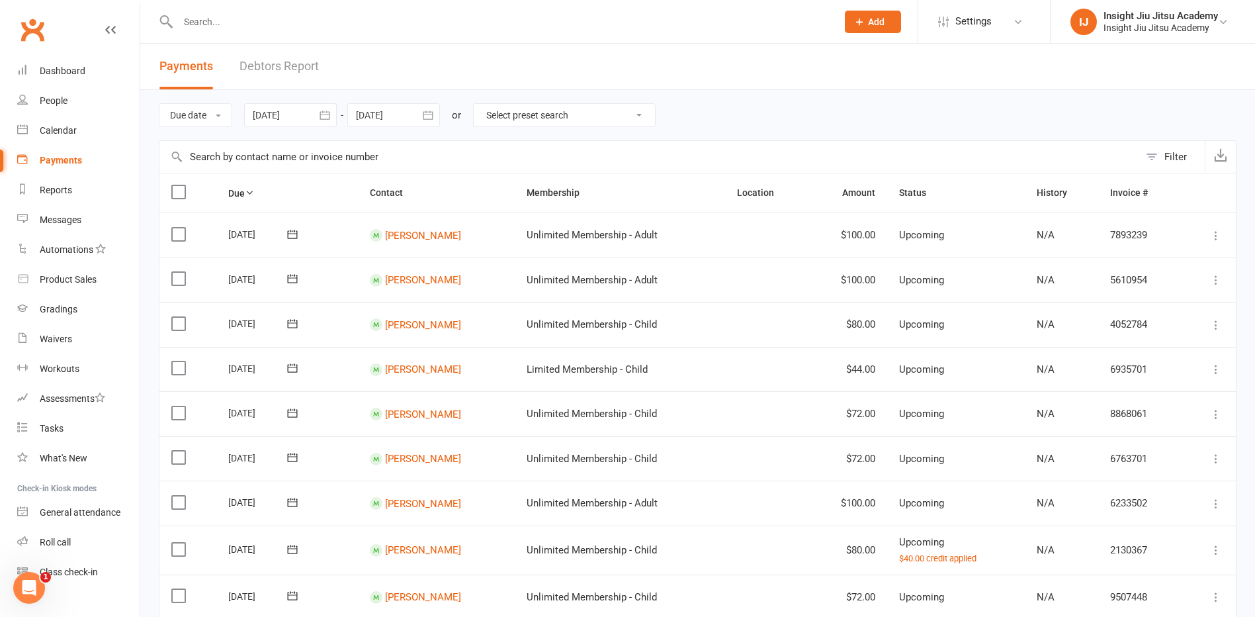
click at [330, 114] on icon "button" at bounding box center [325, 115] width 10 height 9
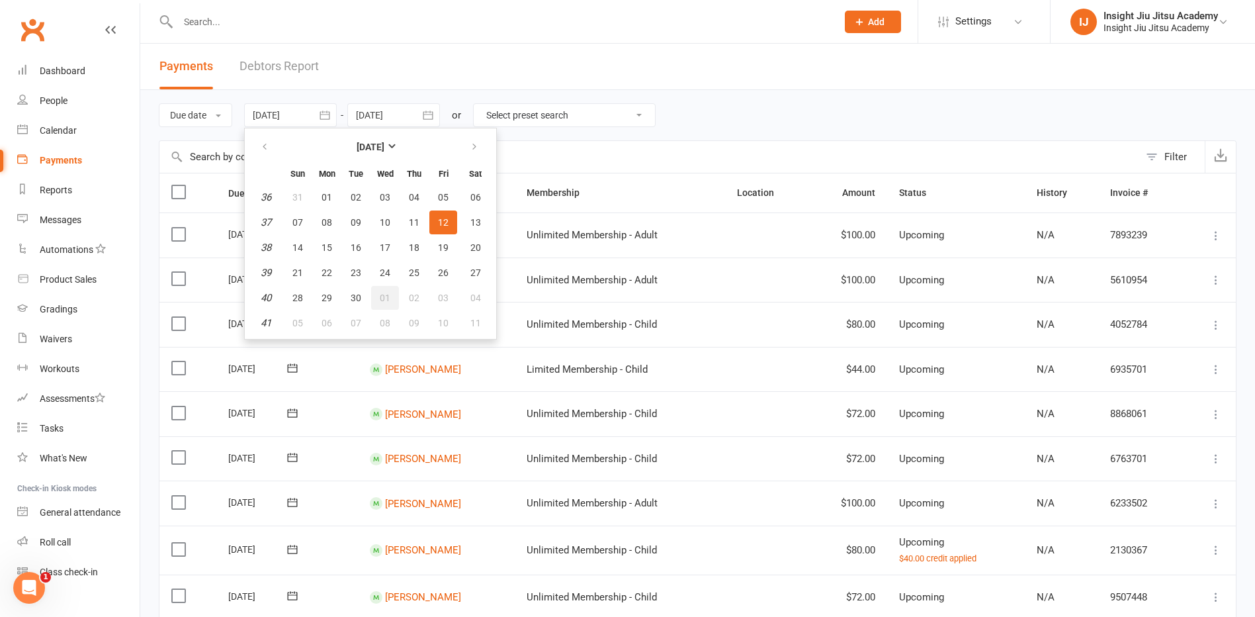
click at [387, 295] on span "01" at bounding box center [385, 298] width 11 height 11
type input "01 Oct 2025"
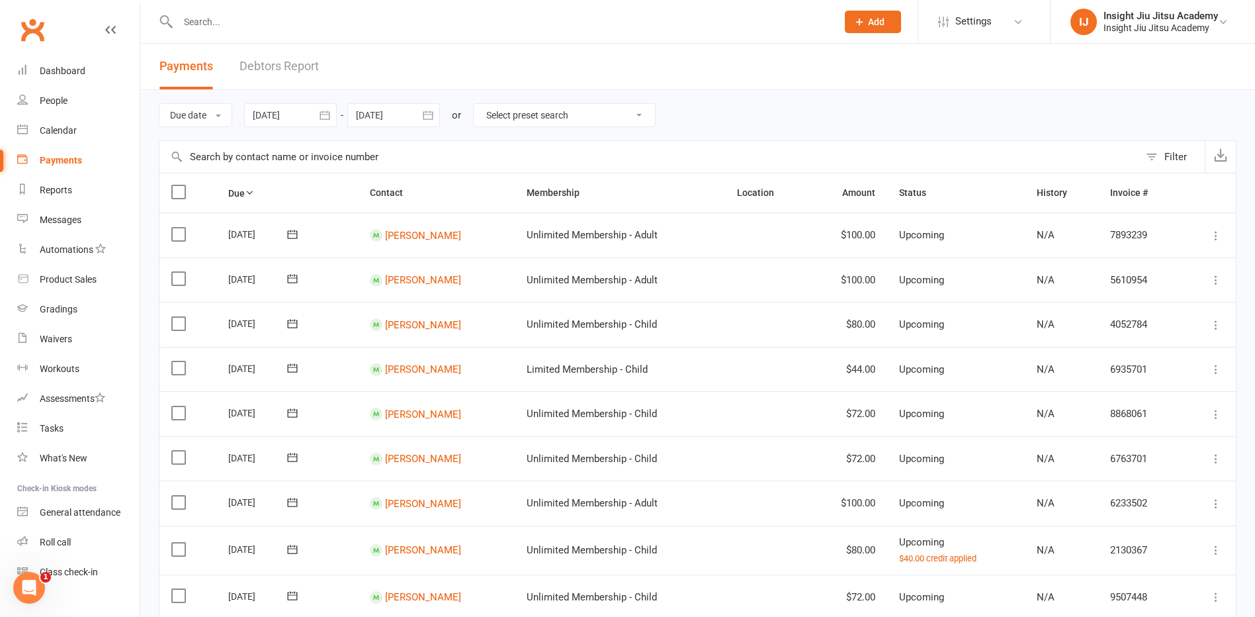
click at [431, 113] on icon "button" at bounding box center [428, 115] width 13 height 13
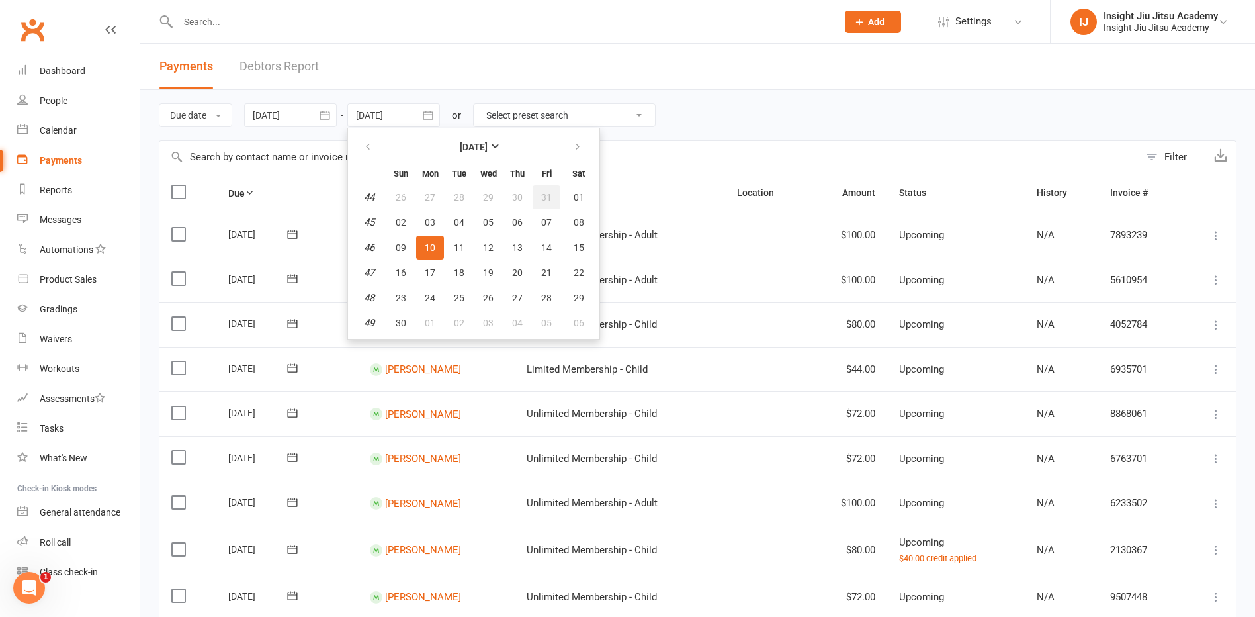
click at [542, 195] on button "31" at bounding box center [547, 197] width 28 height 24
type input "31 Oct 2025"
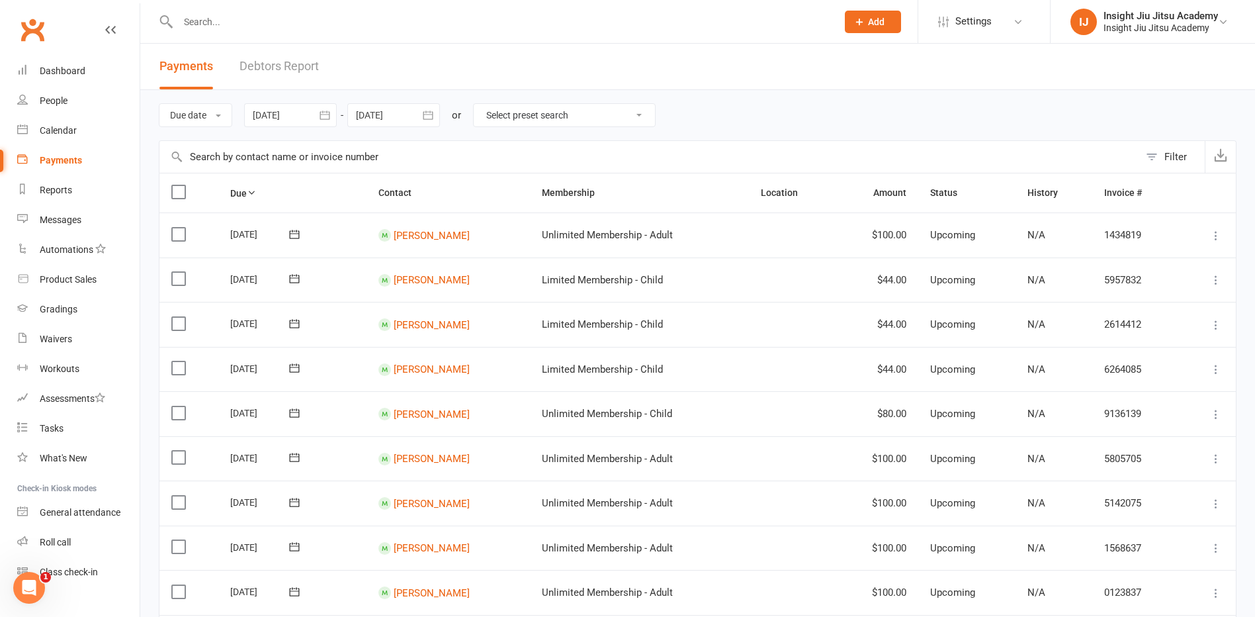
click at [326, 115] on icon "button" at bounding box center [324, 115] width 13 height 13
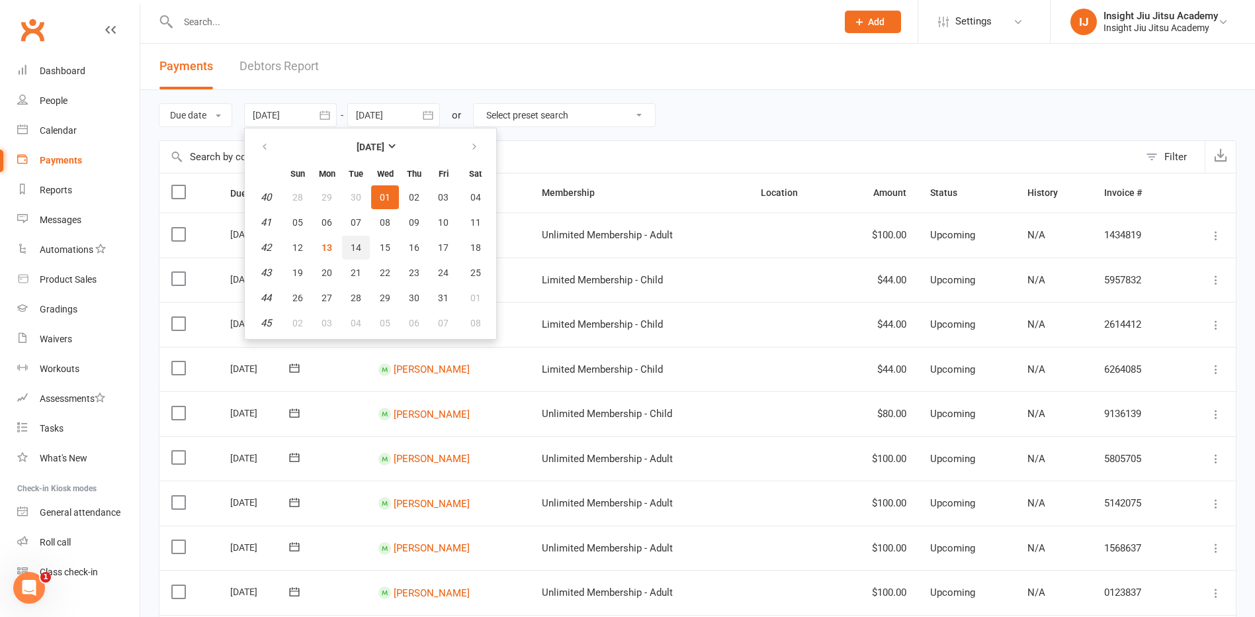
click at [353, 244] on span "14" at bounding box center [356, 247] width 11 height 11
type input "14 Oct 2025"
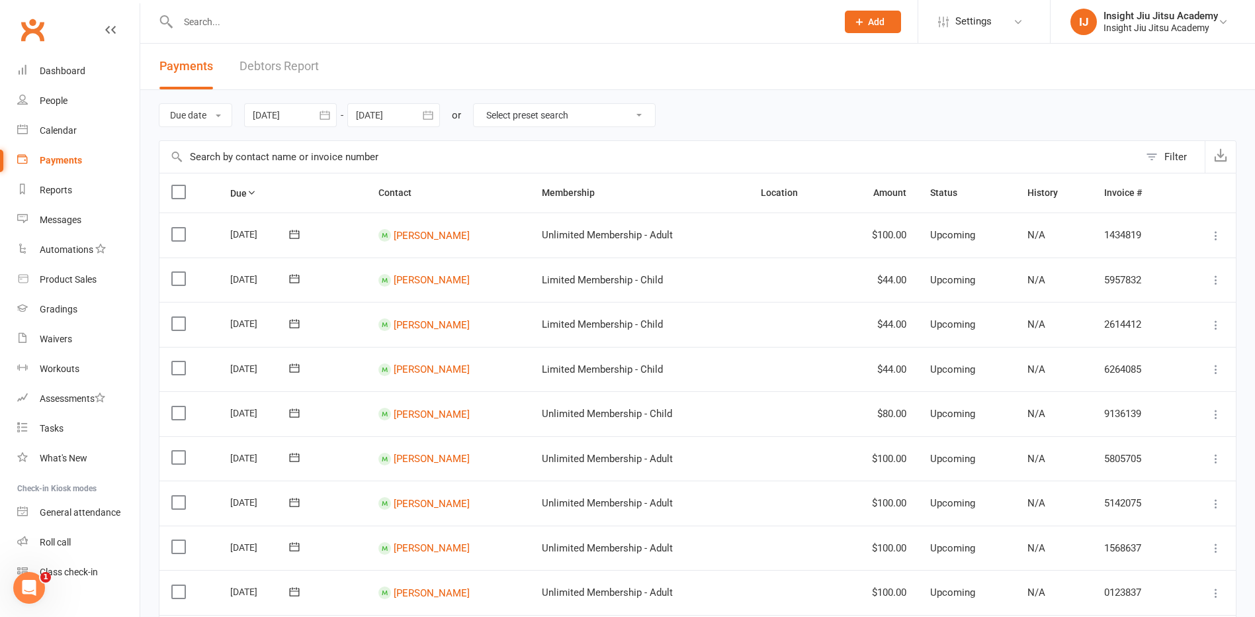
click at [277, 68] on link "Debtors Report" at bounding box center [279, 67] width 79 height 46
